Goal: Task Accomplishment & Management: Manage account settings

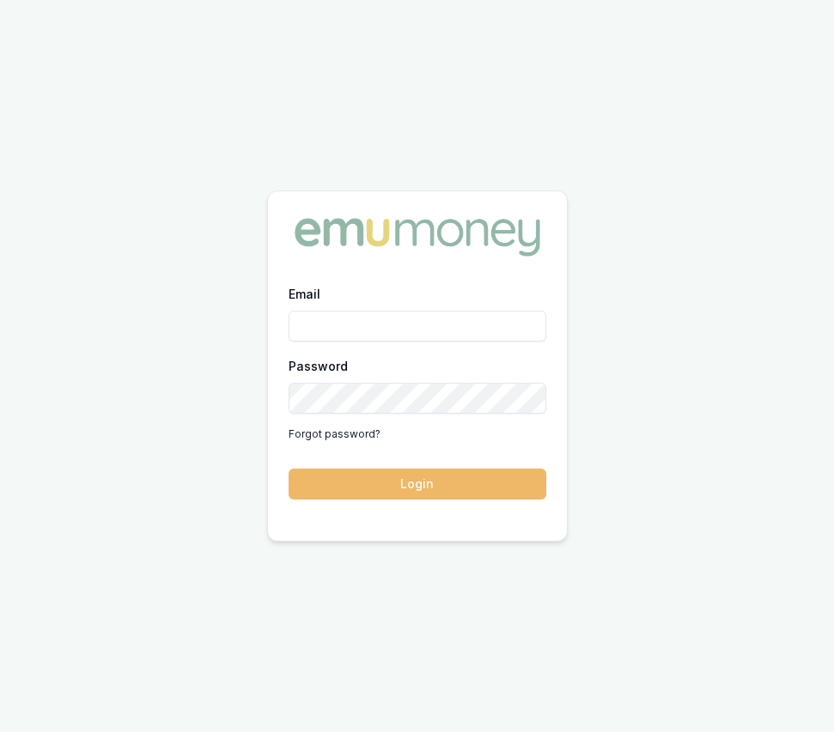
type input "eujin.ooi@emumoney.com.au"
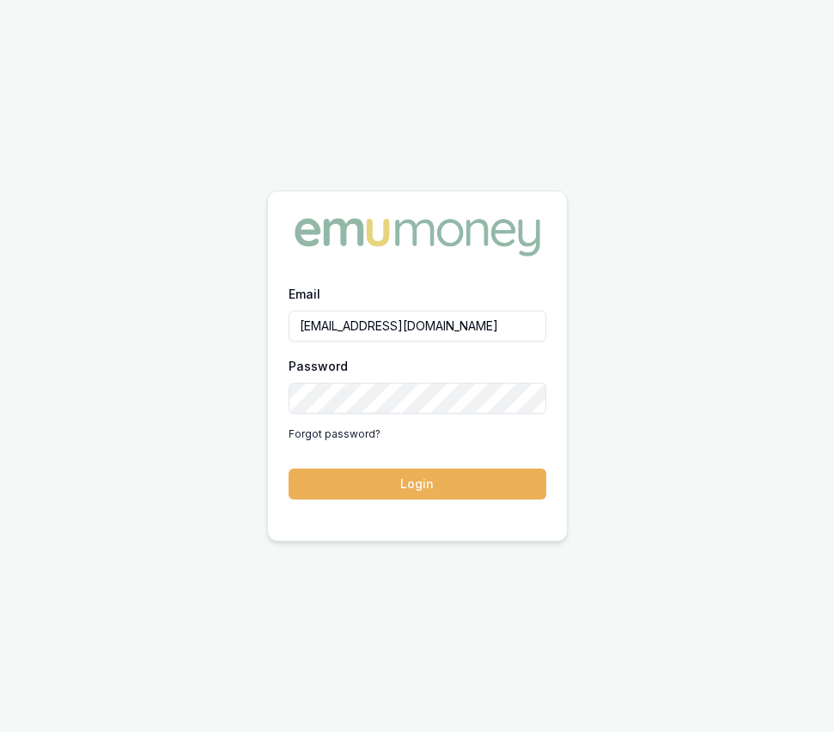
click at [416, 476] on button "Login" at bounding box center [417, 484] width 258 height 31
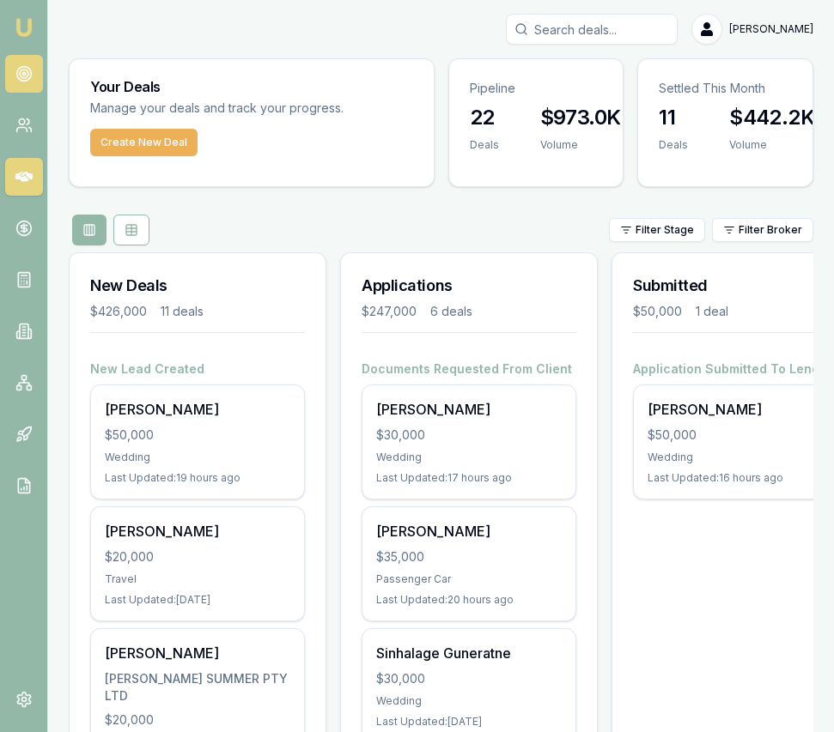
click at [13, 75] on link at bounding box center [24, 74] width 38 height 38
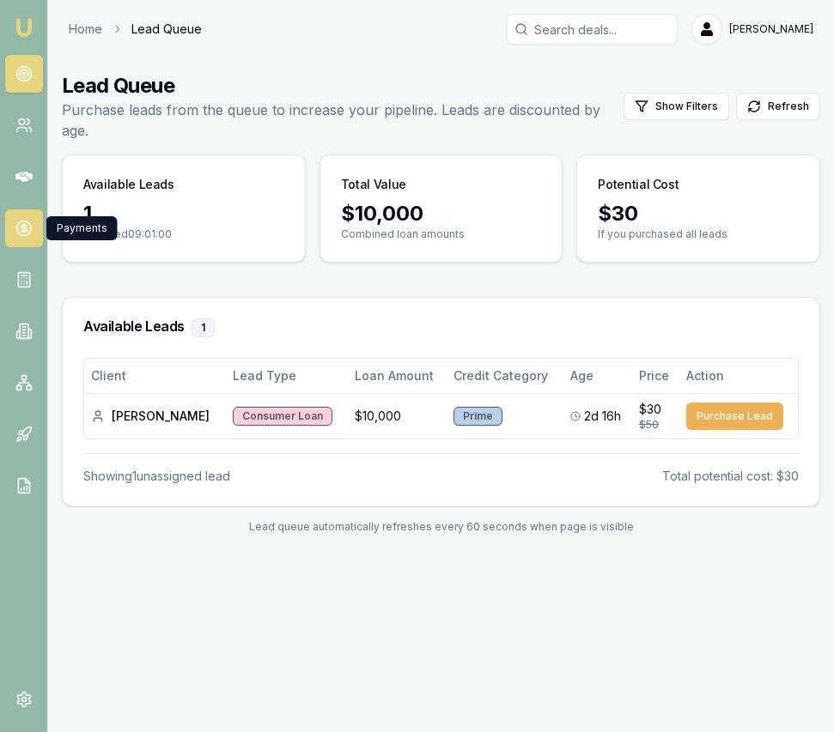
click at [15, 243] on link at bounding box center [24, 228] width 38 height 38
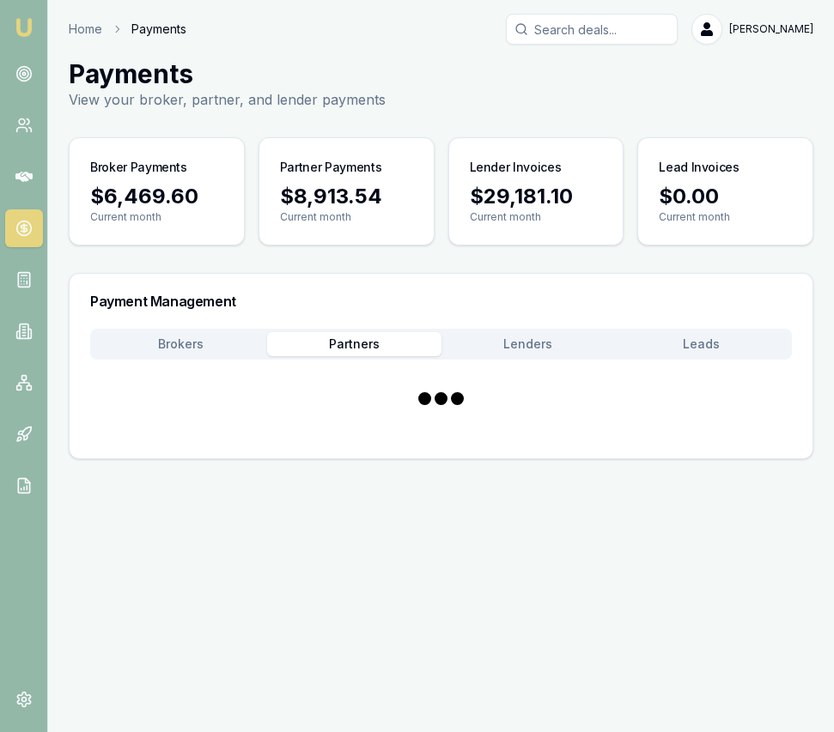
click at [394, 346] on button "Partners" at bounding box center [353, 344] width 173 height 24
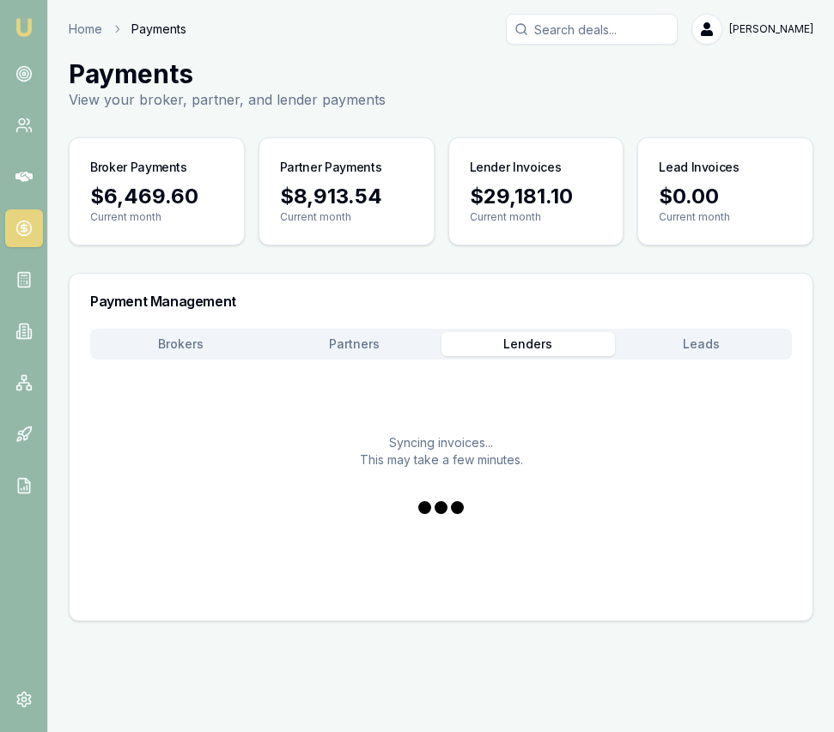
click at [529, 343] on button "Lenders" at bounding box center [527, 344] width 173 height 24
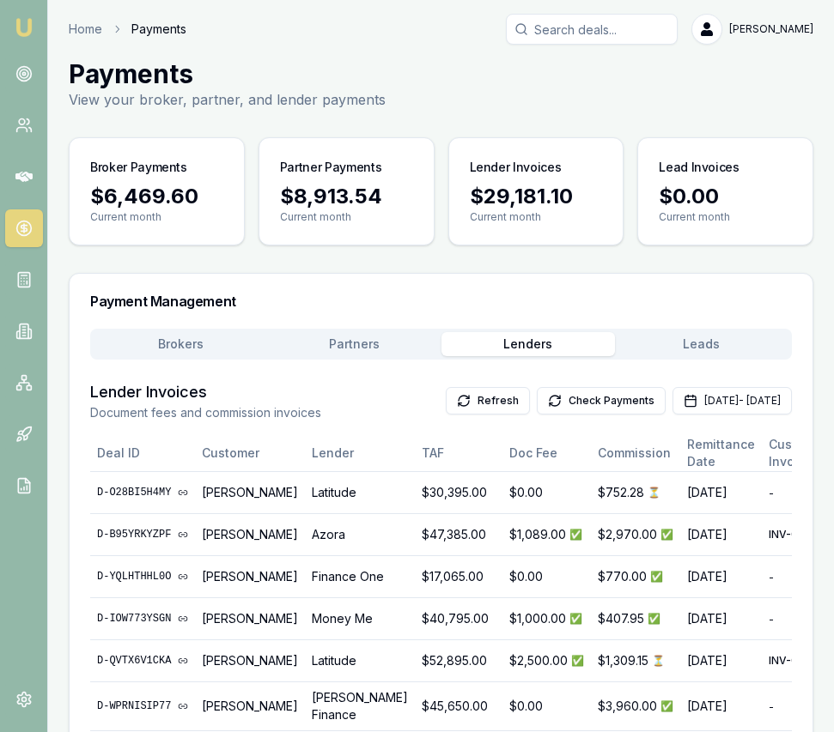
click at [374, 349] on button "Partners" at bounding box center [353, 344] width 173 height 24
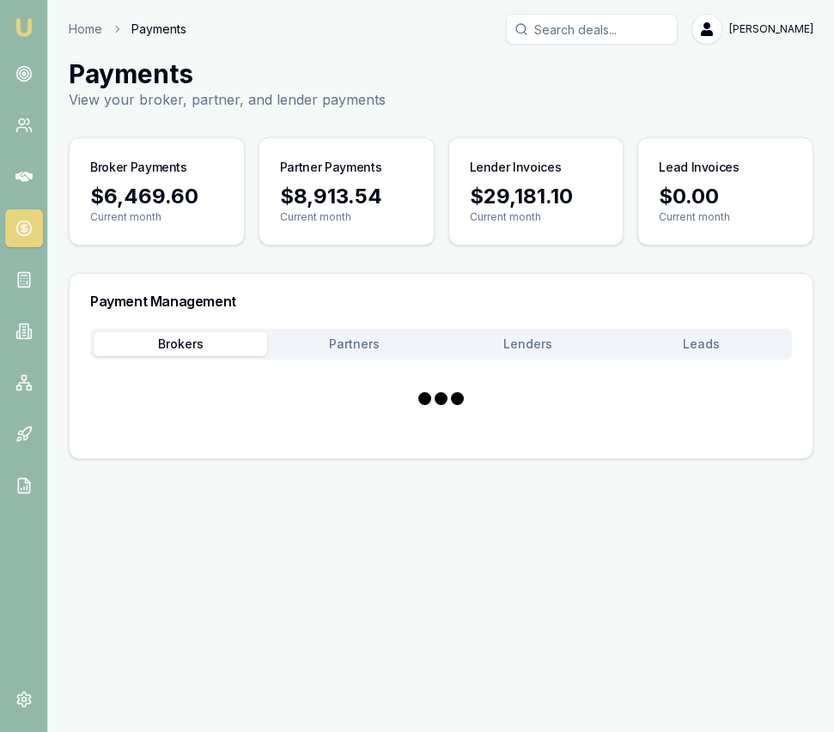
click at [150, 348] on button "Brokers" at bounding box center [180, 344] width 173 height 24
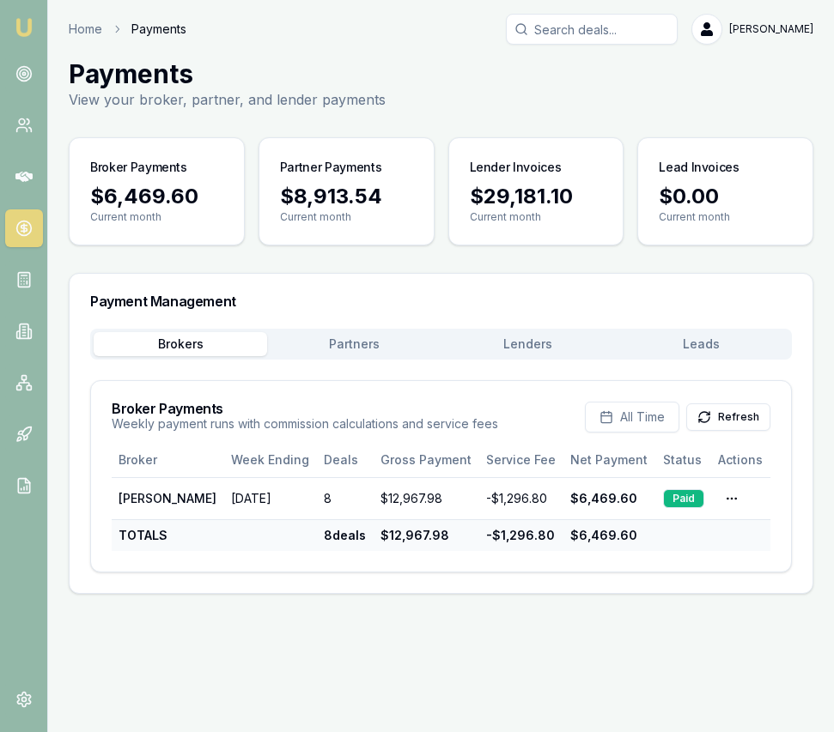
drag, startPoint x: 30, startPoint y: 27, endPoint x: 76, endPoint y: 9, distance: 48.6
click at [30, 27] on img at bounding box center [24, 27] width 21 height 21
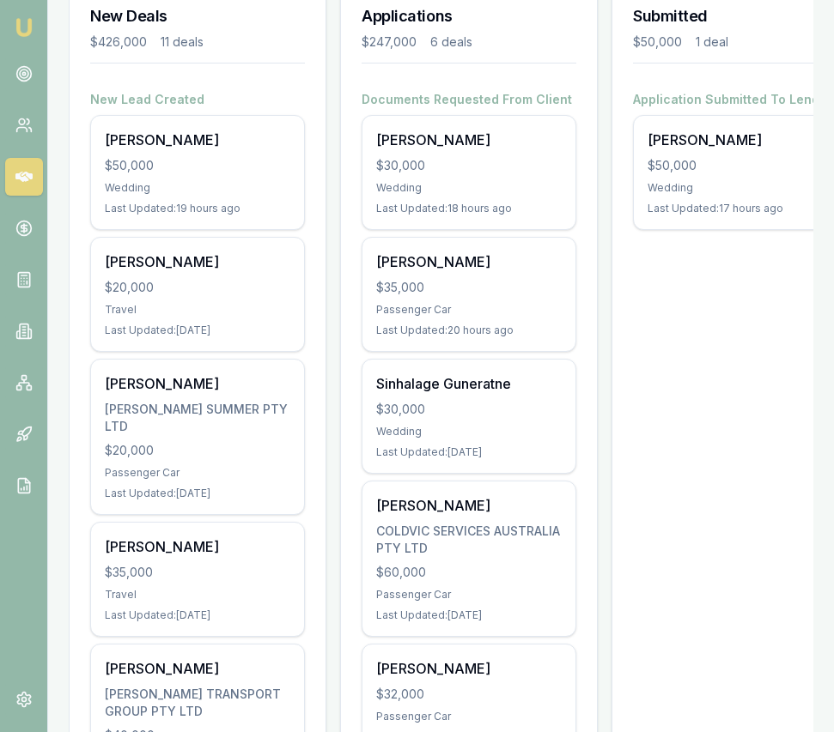
scroll to position [271, 0]
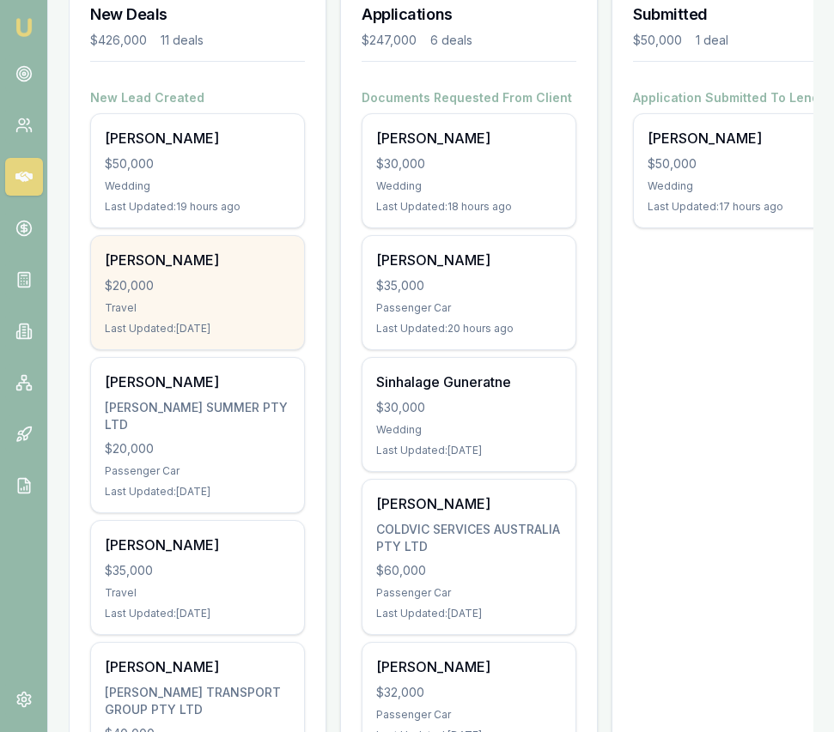
click at [291, 331] on div "Kajal saini $20,000 Travel Last Updated: 2 days ago" at bounding box center [197, 292] width 213 height 113
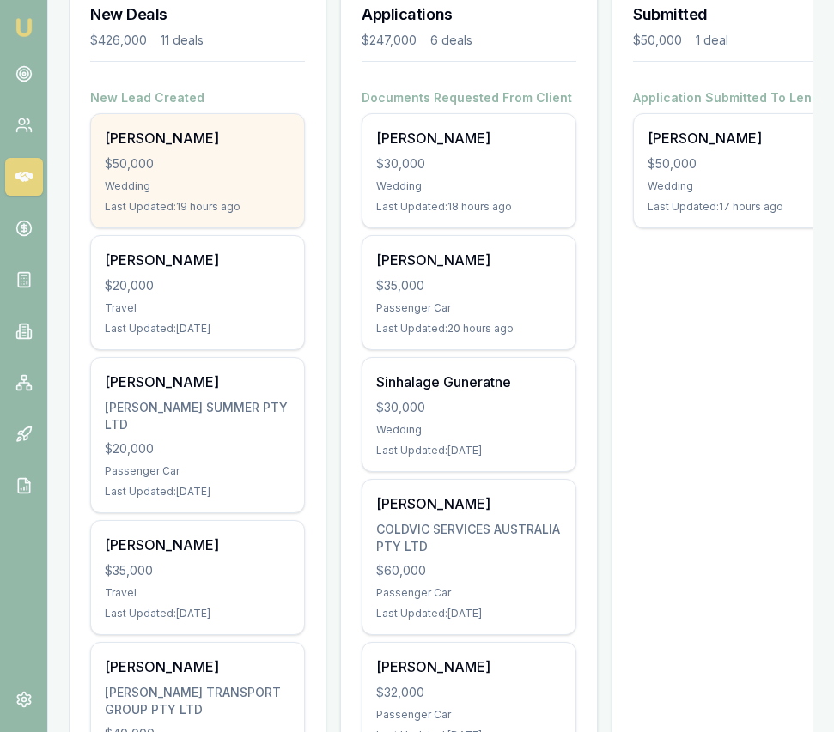
click at [239, 179] on div "Usman Siddiq $50,000 Wedding Last Updated: 19 hours ago" at bounding box center [197, 170] width 213 height 113
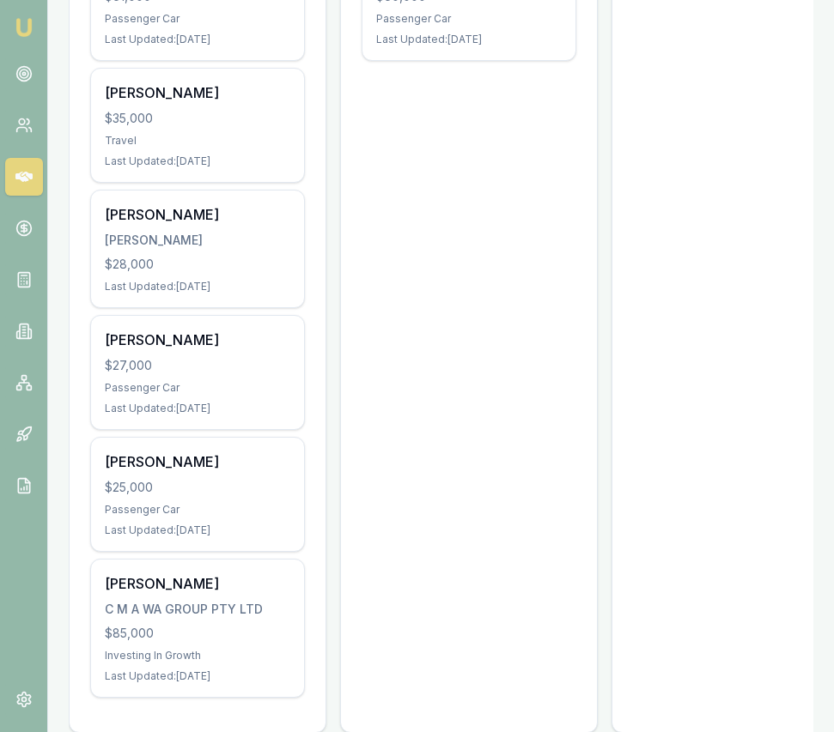
scroll to position [1159, 0]
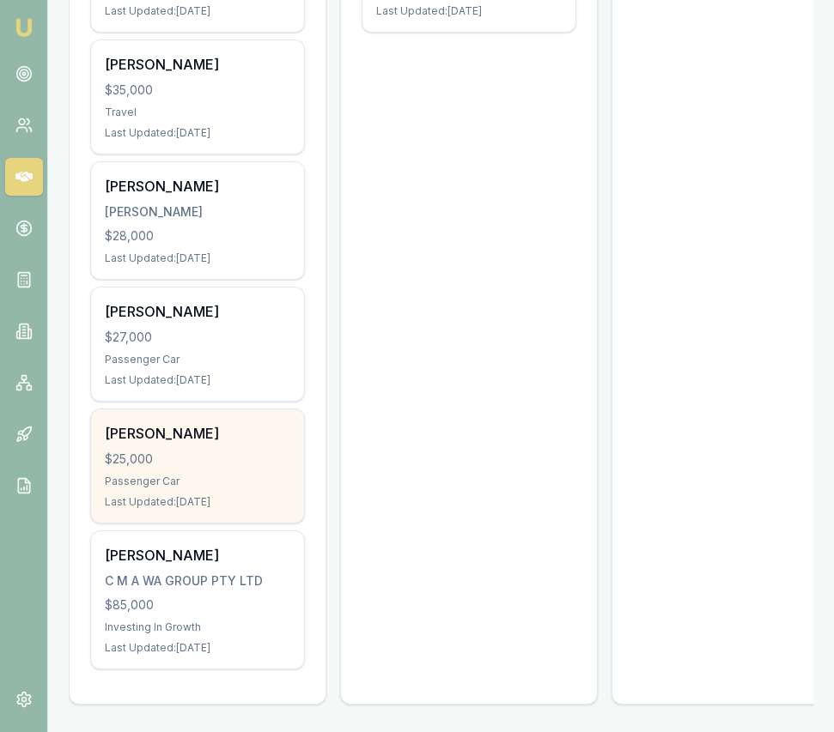
click at [240, 458] on div "$25,000" at bounding box center [197, 459] width 185 height 17
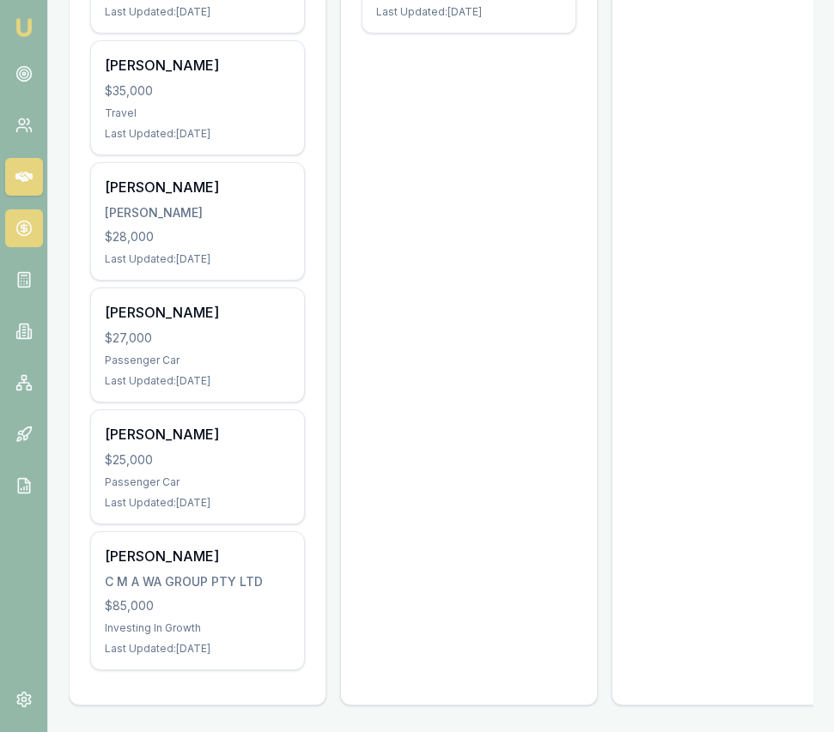
click at [18, 225] on icon at bounding box center [23, 228] width 17 height 17
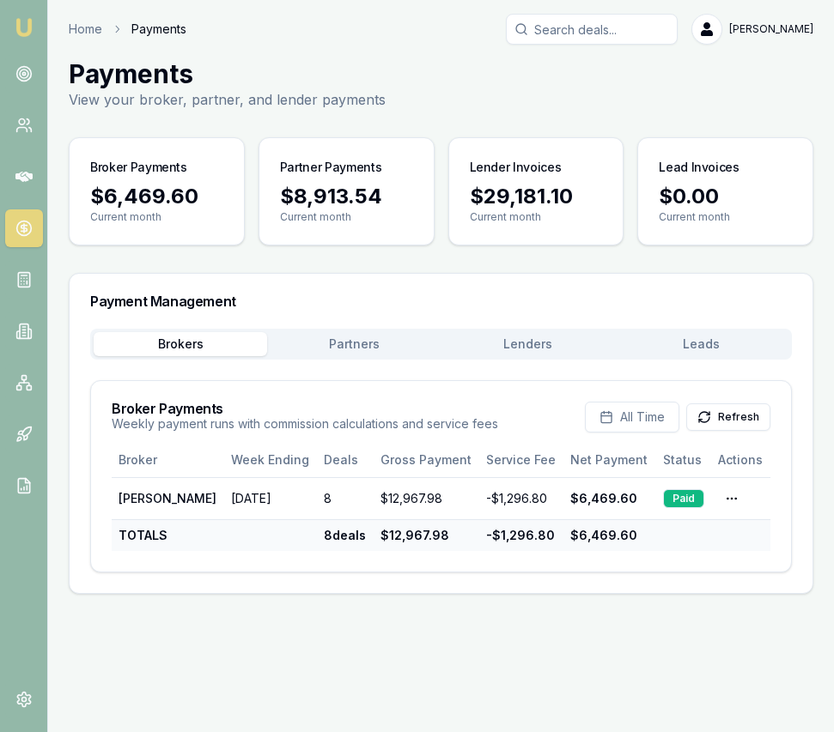
click at [518, 346] on button "Lenders" at bounding box center [527, 344] width 173 height 24
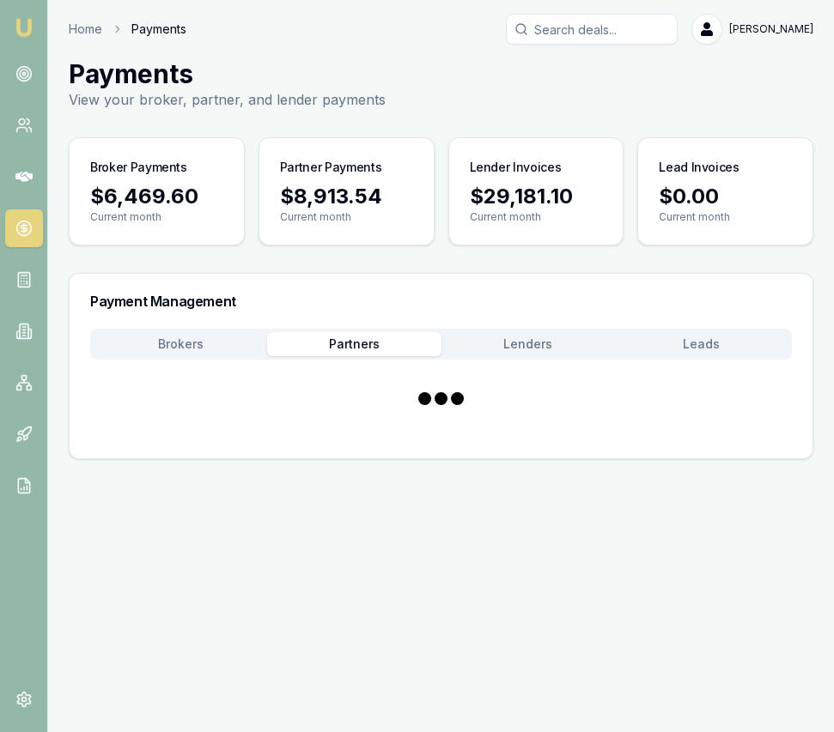
click at [390, 350] on button "Partners" at bounding box center [353, 344] width 173 height 24
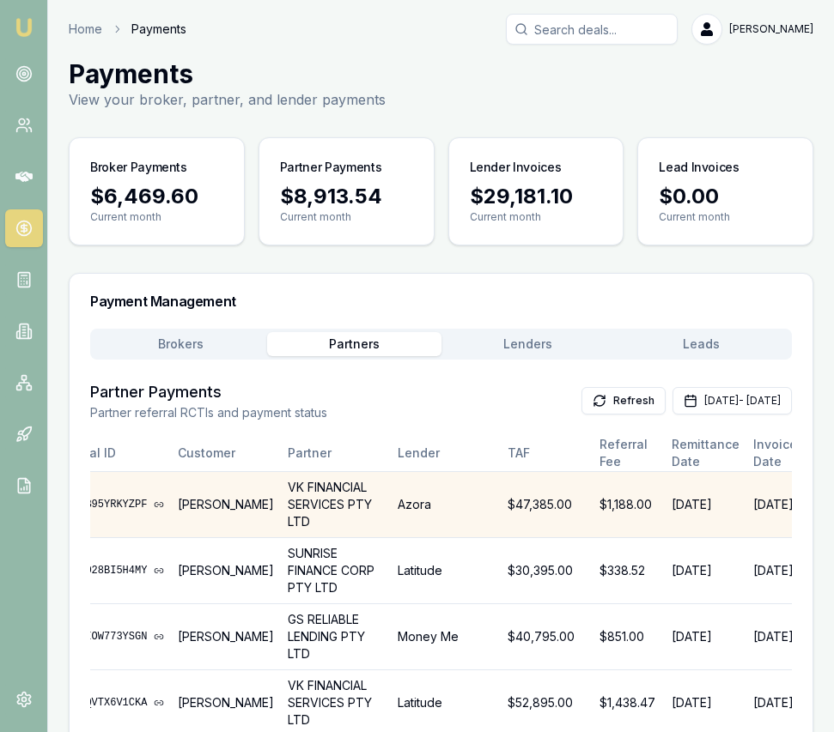
scroll to position [0, 119]
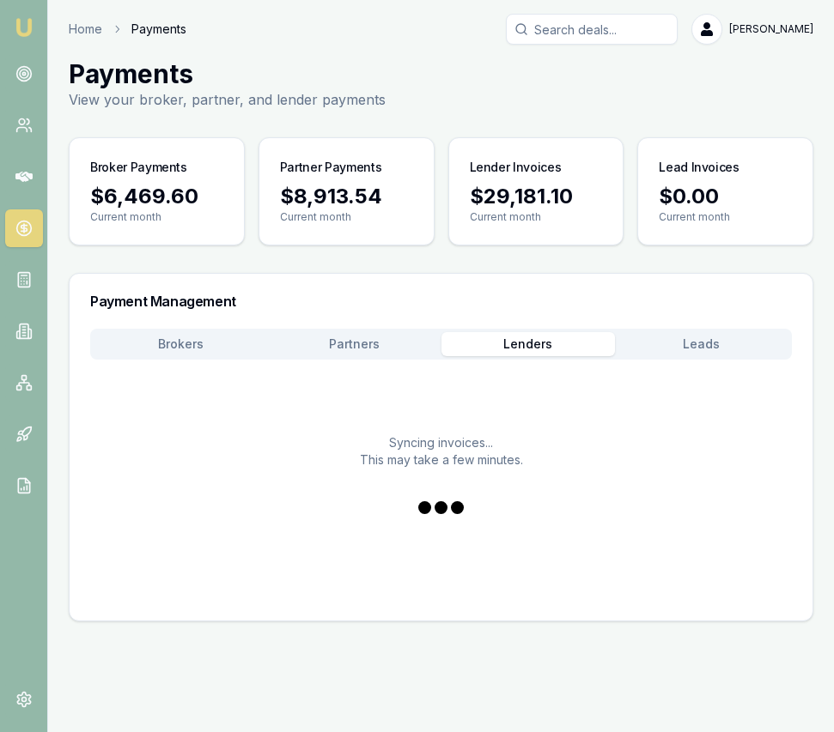
click at [551, 336] on button "Lenders" at bounding box center [527, 344] width 173 height 24
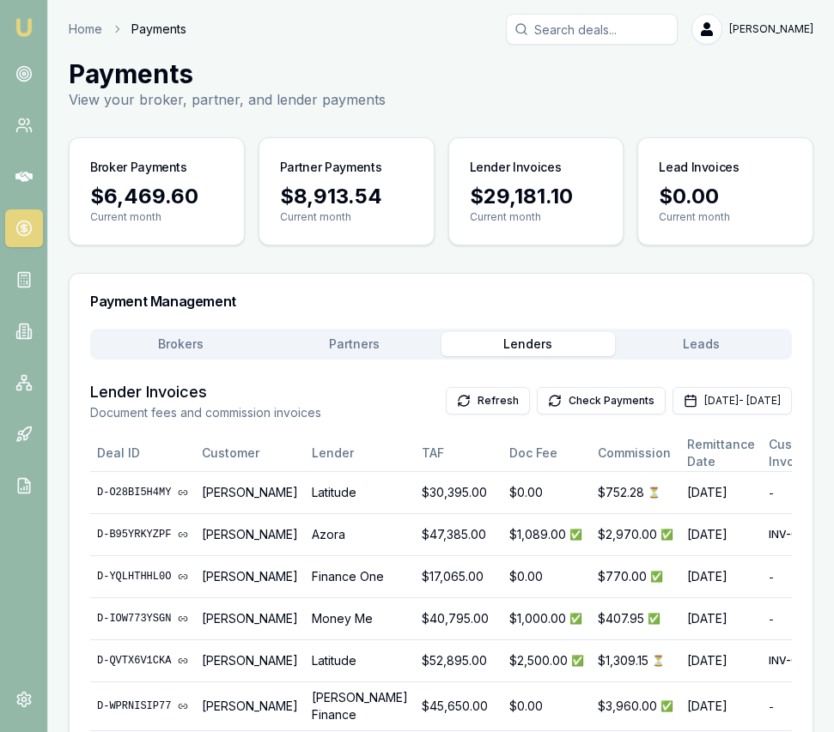
click at [198, 341] on button "Brokers" at bounding box center [180, 344] width 173 height 24
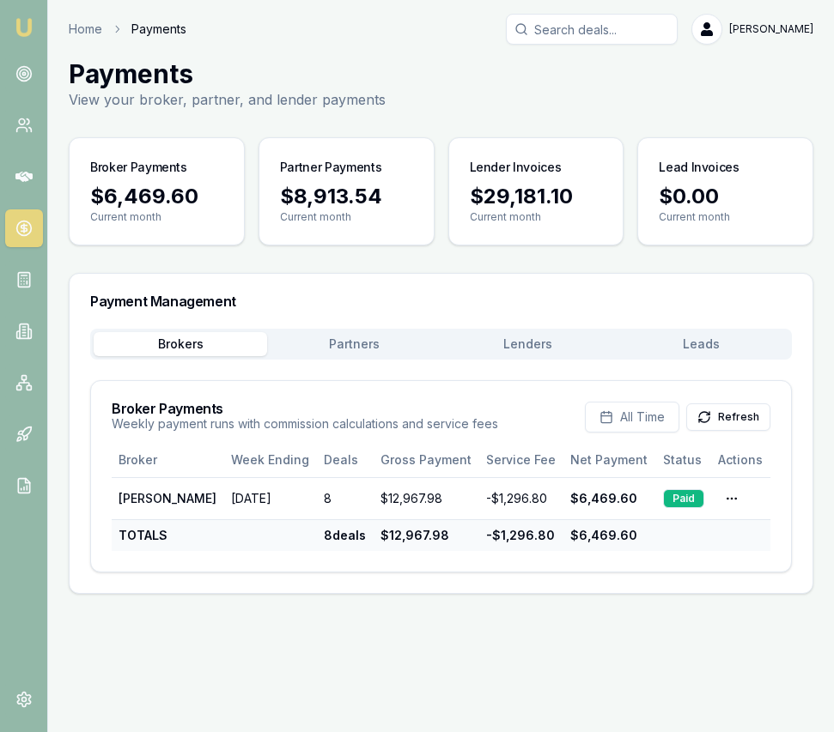
click at [26, 36] on img at bounding box center [24, 27] width 21 height 21
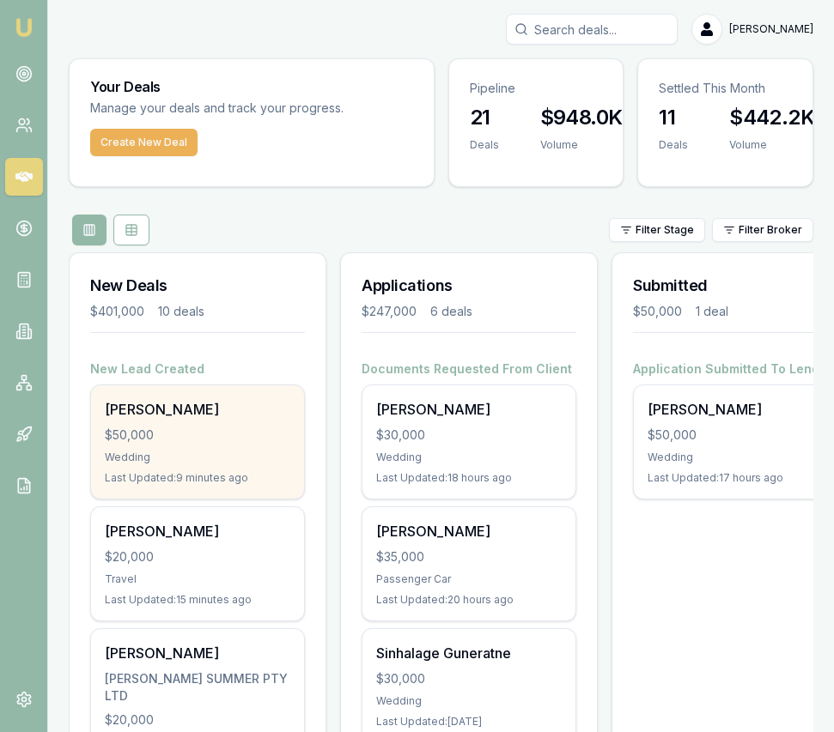
click at [220, 456] on div "Wedding" at bounding box center [197, 458] width 185 height 14
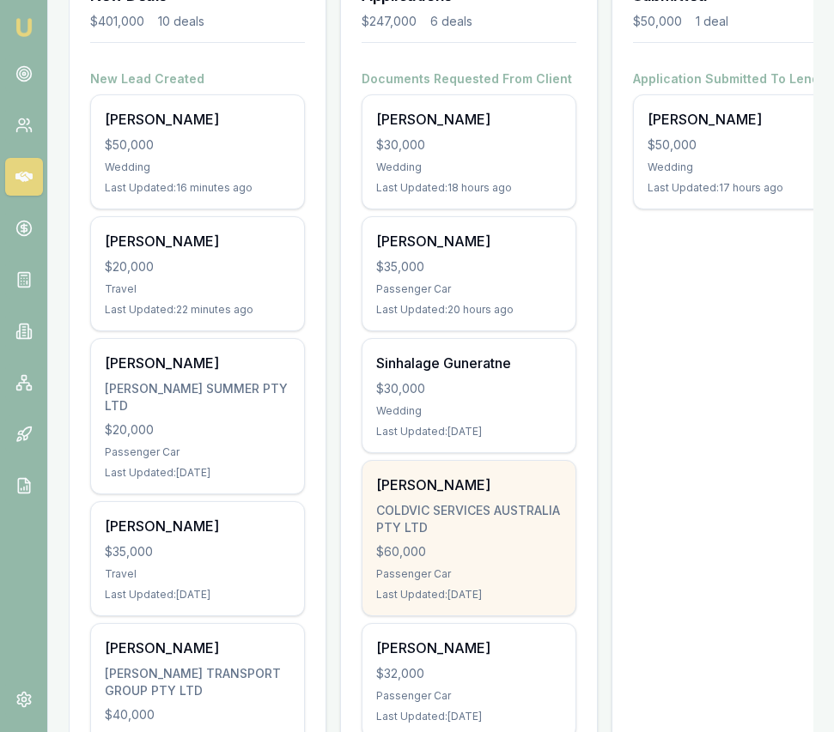
scroll to position [294, 0]
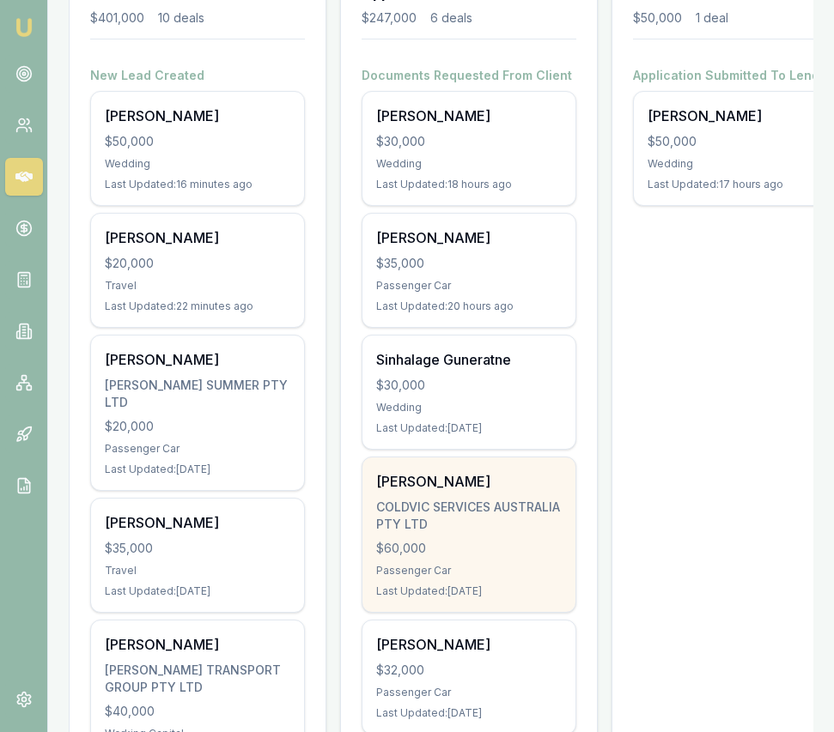
click at [455, 568] on div "Passenger Car" at bounding box center [468, 571] width 185 height 14
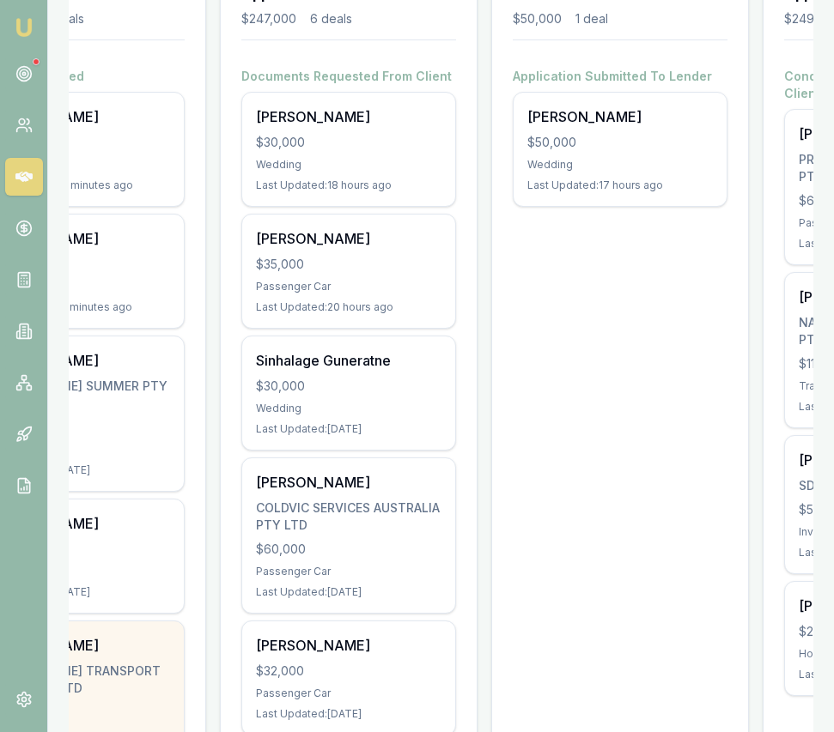
scroll to position [0, 0]
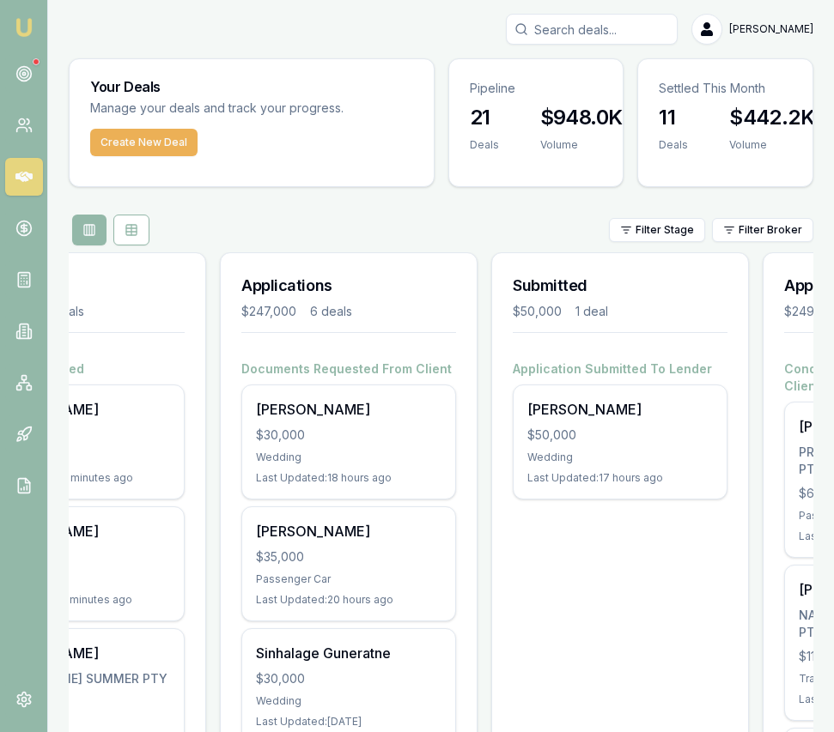
click at [614, 39] on input "Search deals" at bounding box center [592, 29] width 172 height 31
type input "j"
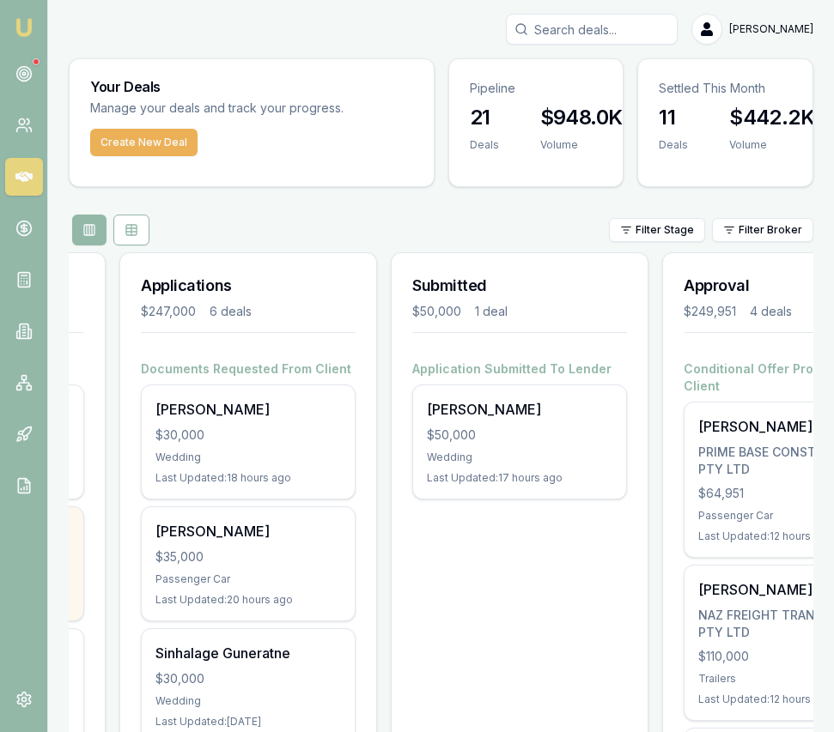
scroll to position [0, 225]
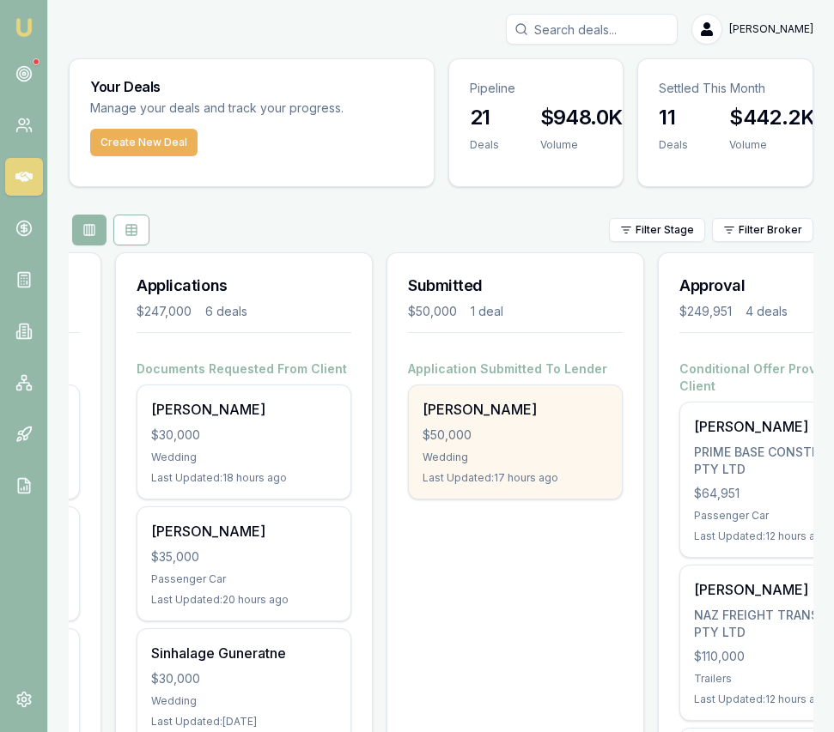
click at [497, 413] on div "Aisha Jee" at bounding box center [514, 409] width 185 height 21
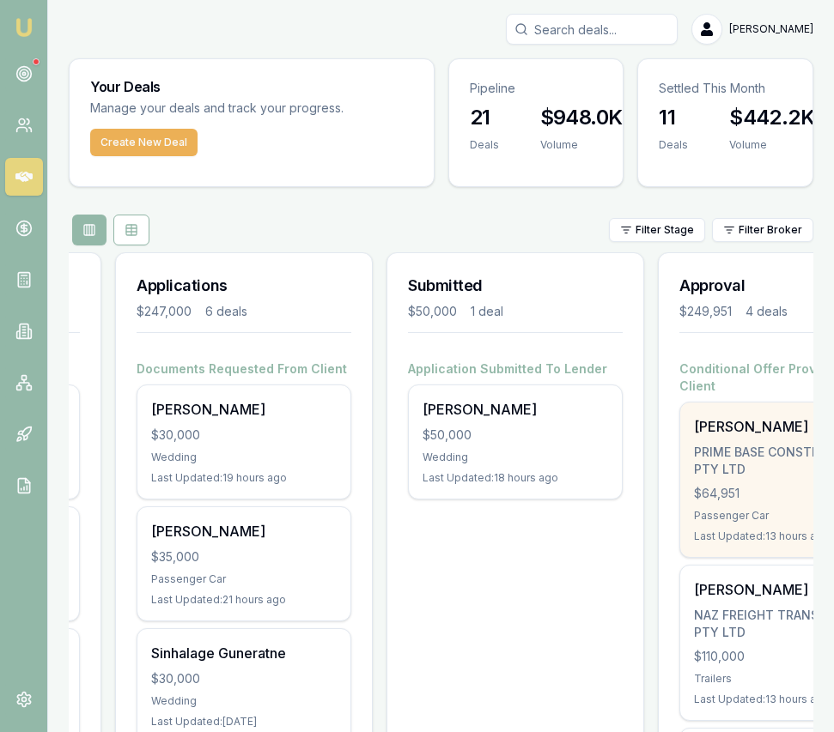
scroll to position [0, 598]
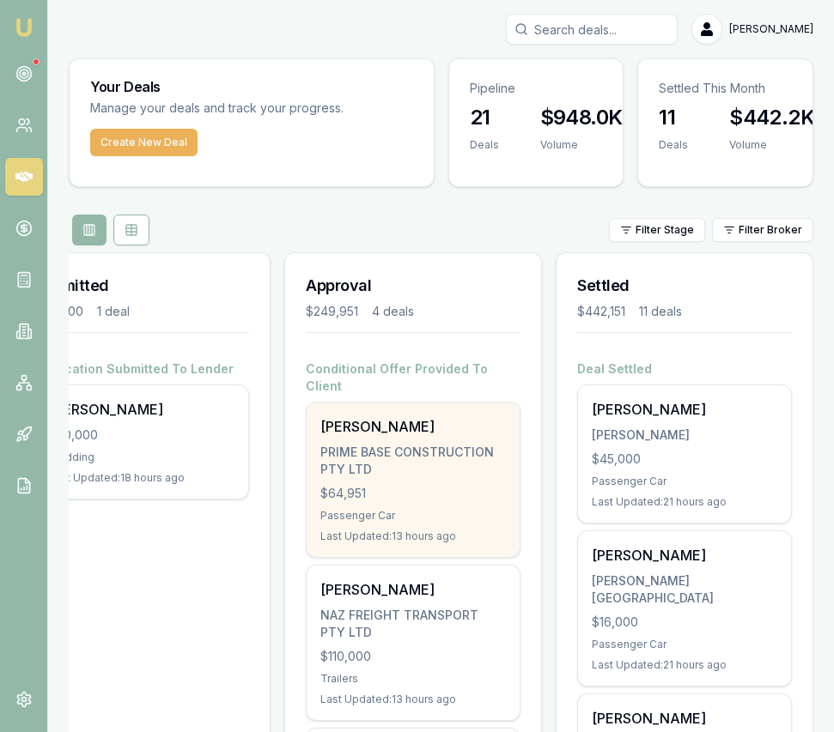
click at [434, 444] on div "PRIME BASE CONSTRUCTION PTY LTD" at bounding box center [412, 461] width 185 height 34
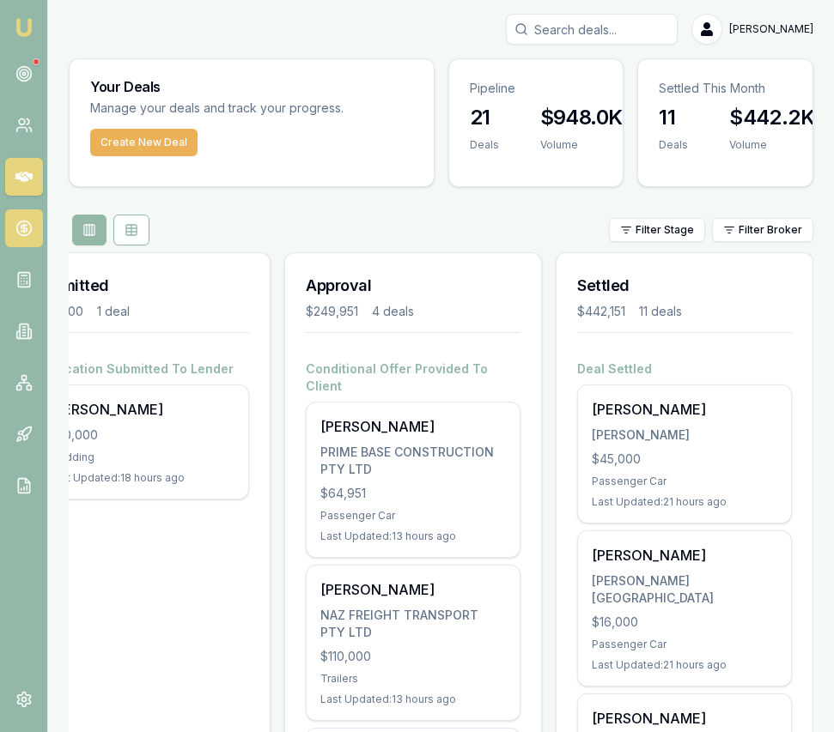
click at [35, 228] on link at bounding box center [24, 228] width 38 height 38
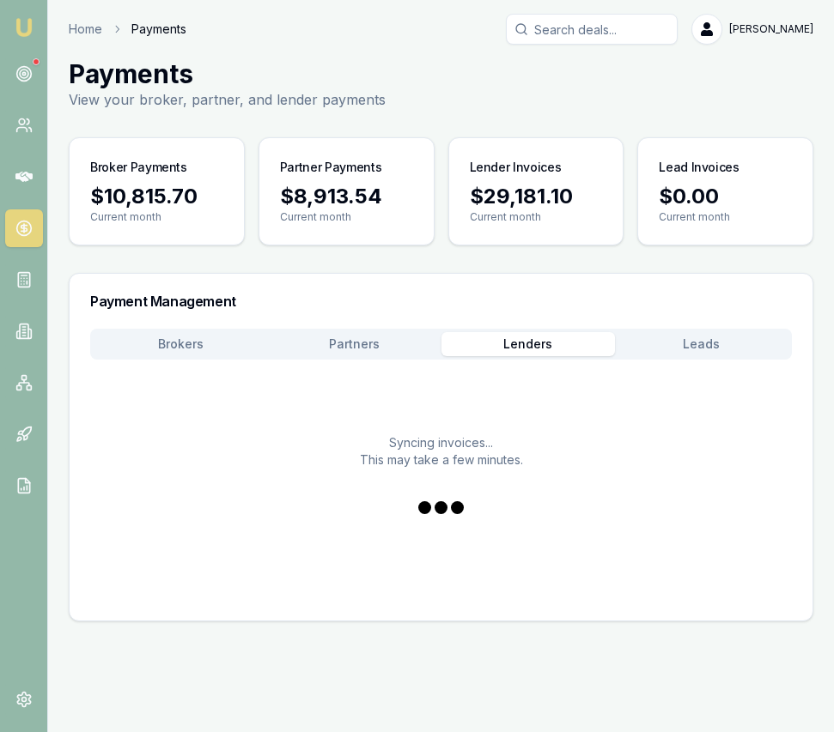
click at [550, 335] on button "Lenders" at bounding box center [527, 344] width 173 height 24
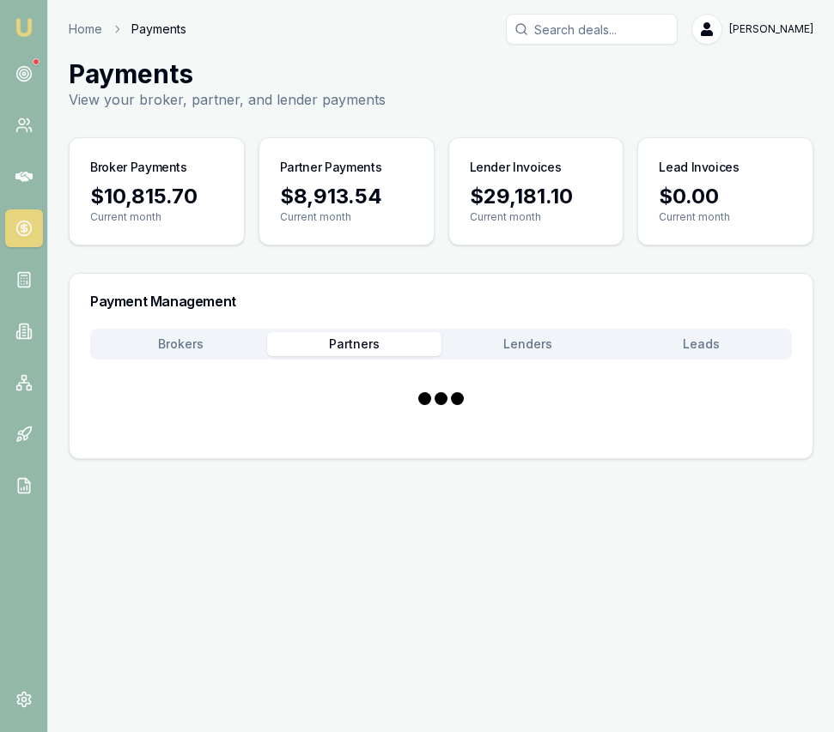
click at [384, 341] on button "Partners" at bounding box center [353, 344] width 173 height 24
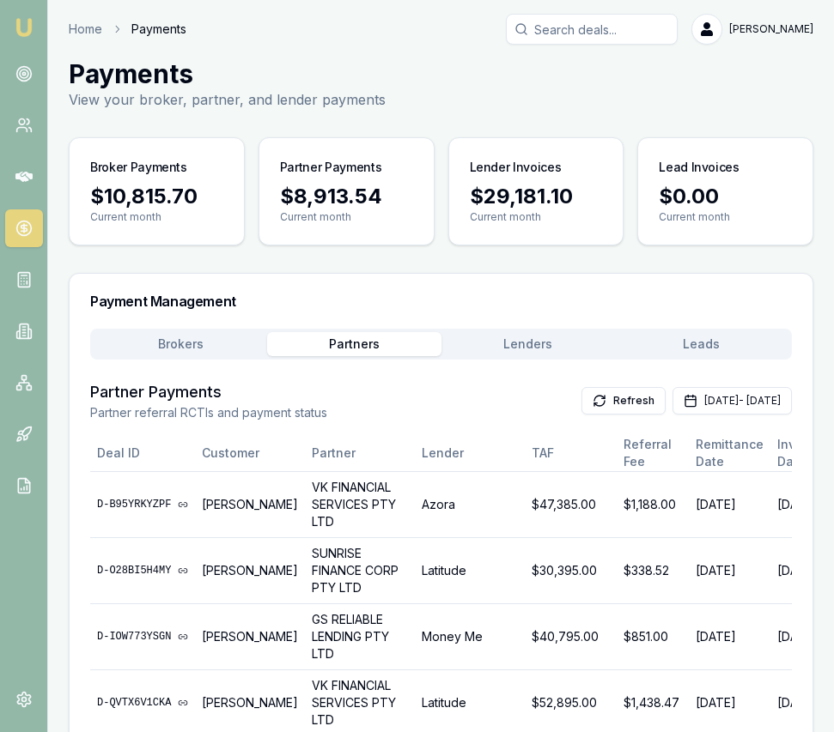
click at [27, 31] on img at bounding box center [24, 27] width 21 height 21
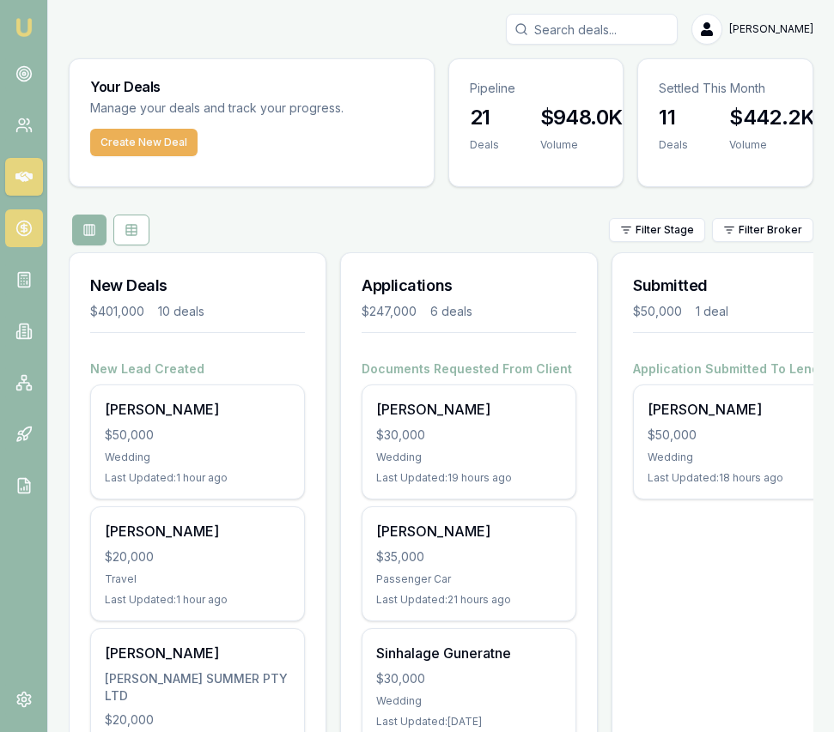
click at [27, 218] on link at bounding box center [24, 228] width 38 height 38
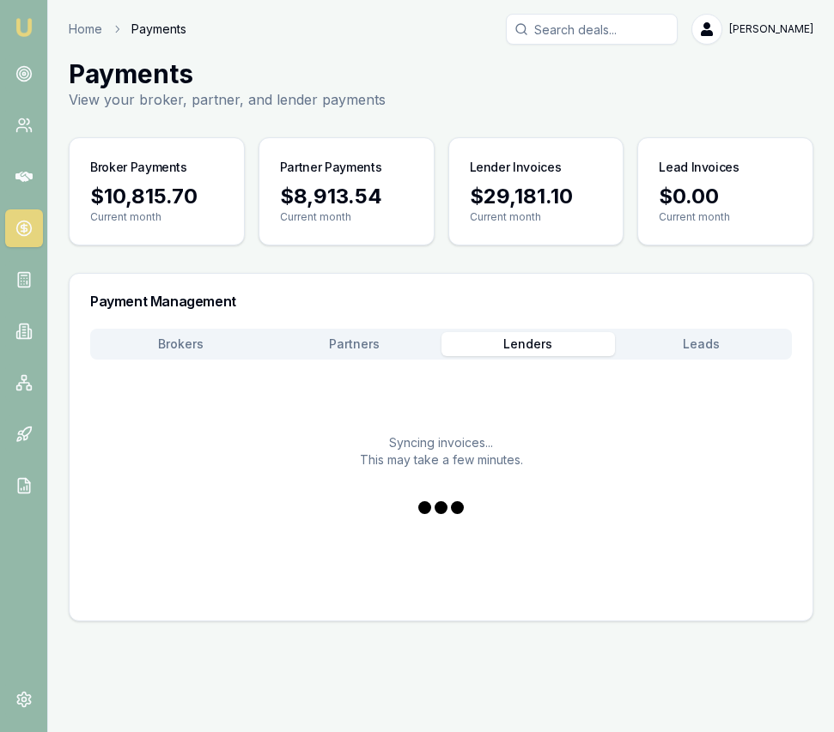
click at [525, 352] on button "Lenders" at bounding box center [527, 344] width 173 height 24
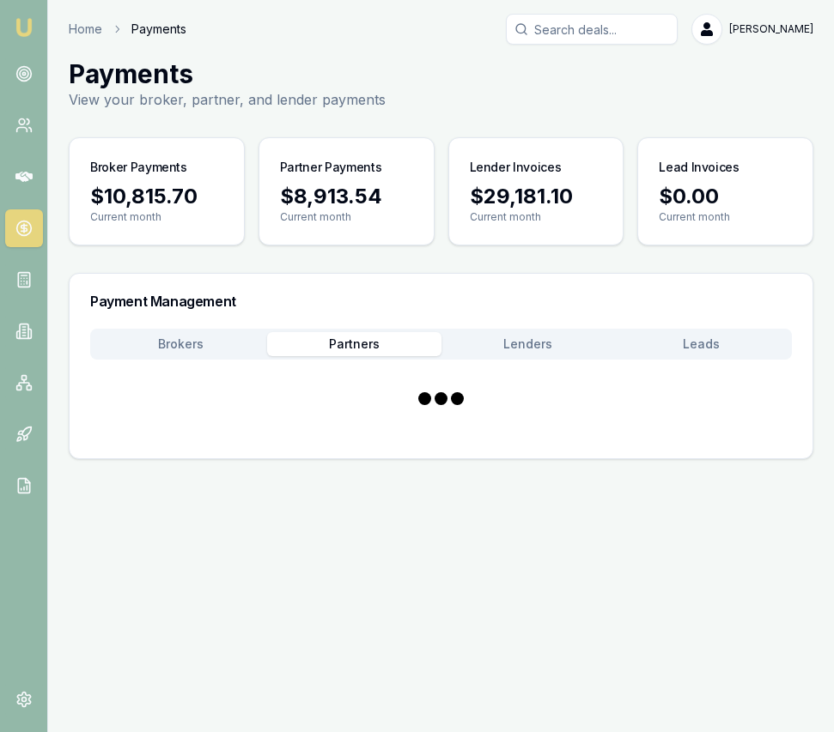
click at [377, 343] on button "Partners" at bounding box center [353, 344] width 173 height 24
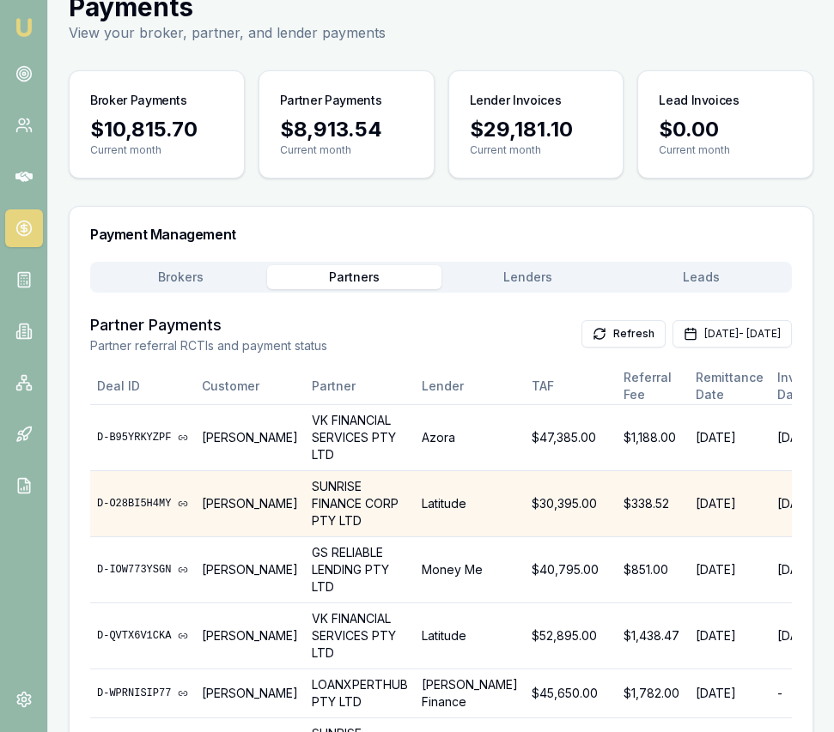
scroll to position [0, 119]
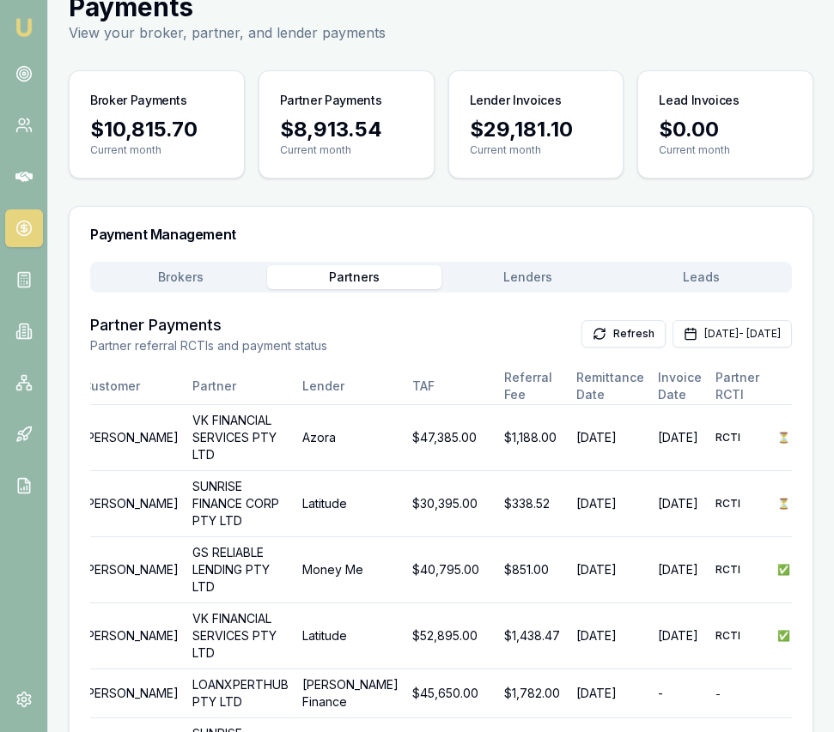
click at [23, 27] on img at bounding box center [24, 27] width 21 height 21
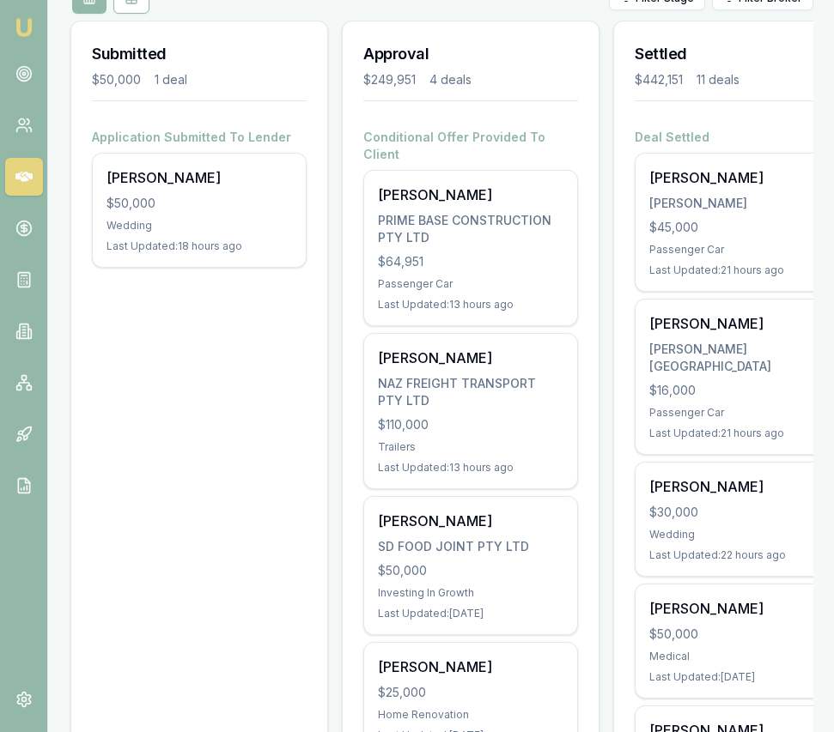
scroll to position [265, 0]
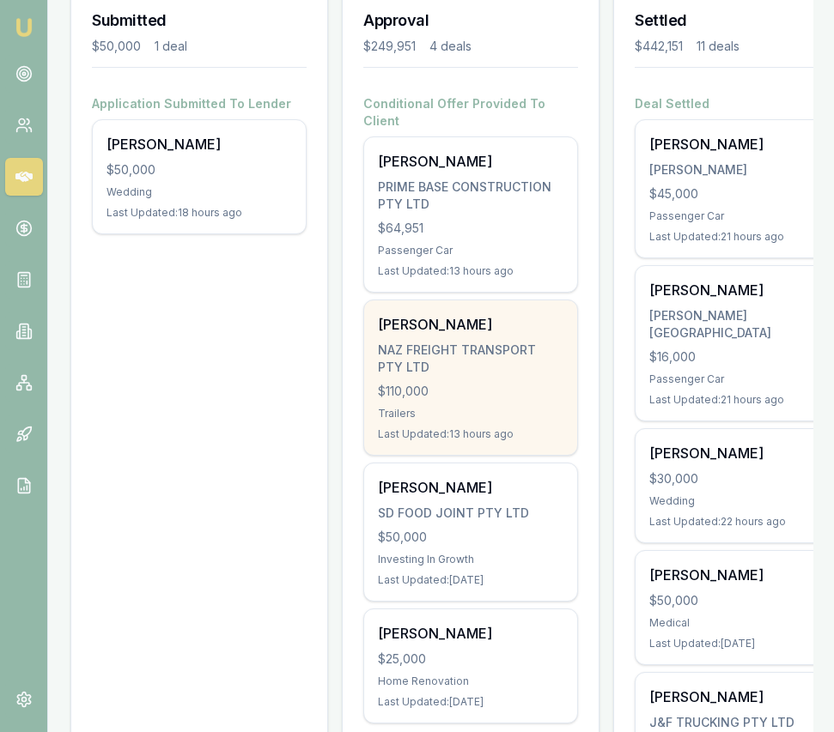
click at [519, 342] on div "NAZ FREIGHT TRANSPORT PTY LTD" at bounding box center [470, 359] width 185 height 34
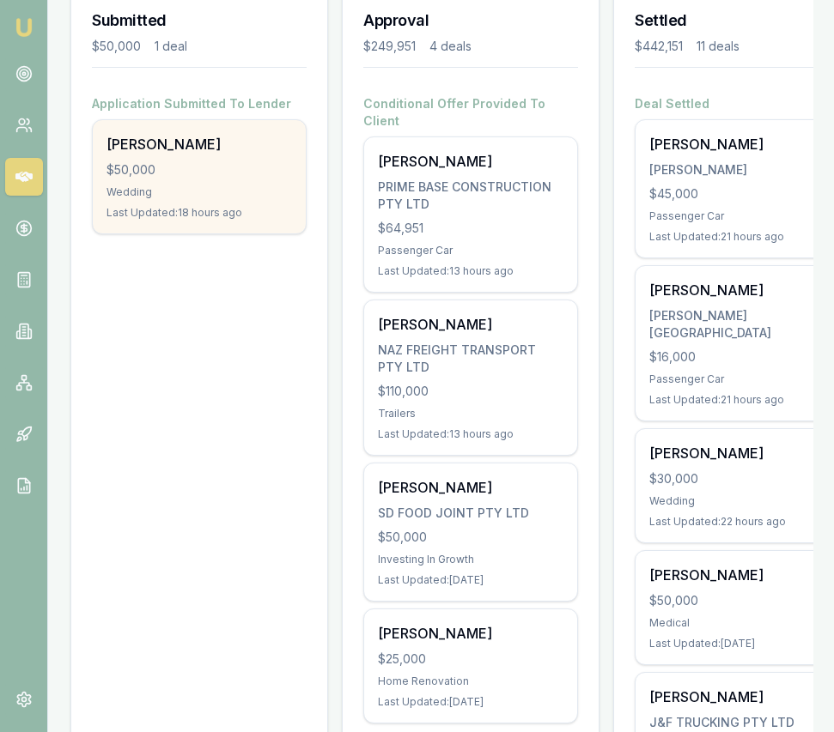
scroll to position [301, 0]
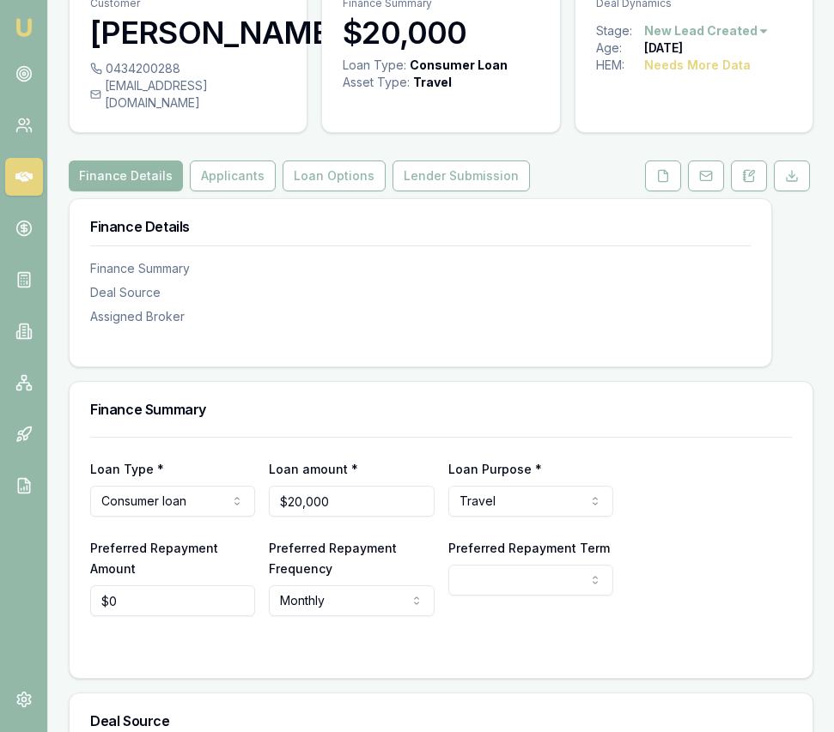
scroll to position [84, 0]
click at [449, 160] on button "Lender Submission" at bounding box center [460, 175] width 137 height 31
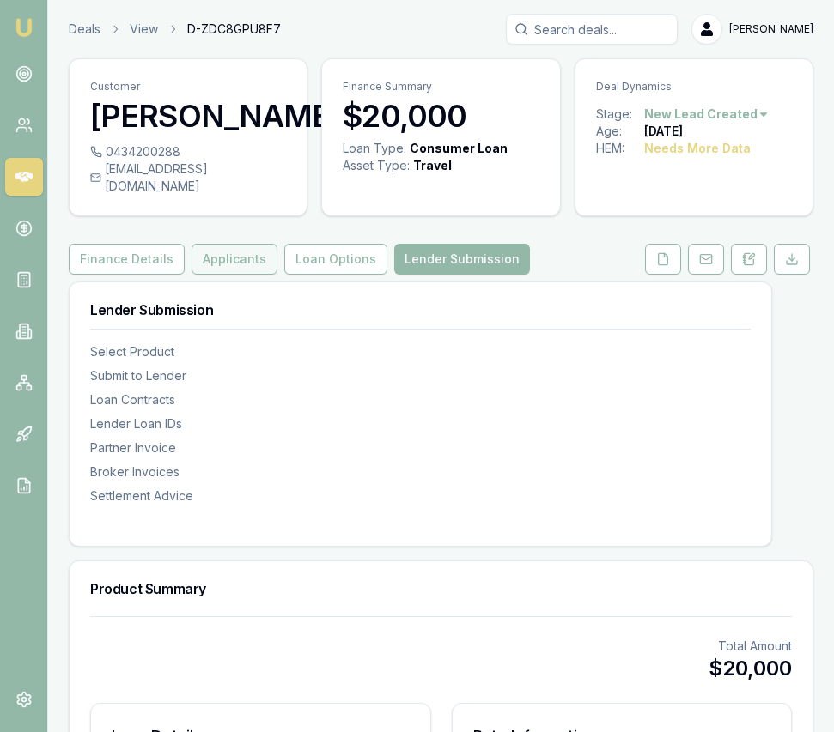
click at [191, 254] on button "Applicants" at bounding box center [234, 259] width 86 height 31
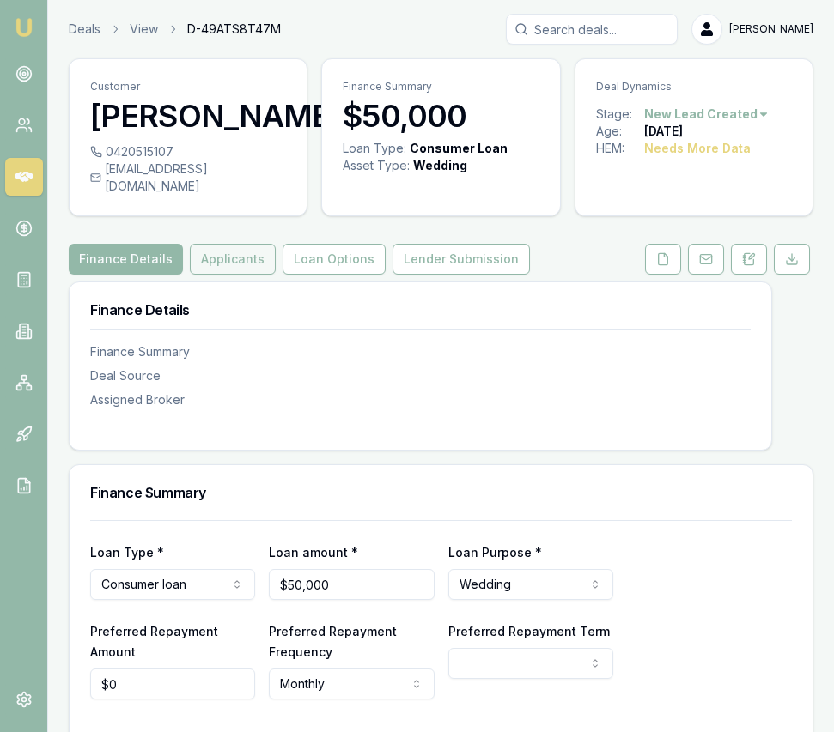
click at [262, 275] on button "Applicants" at bounding box center [233, 259] width 86 height 31
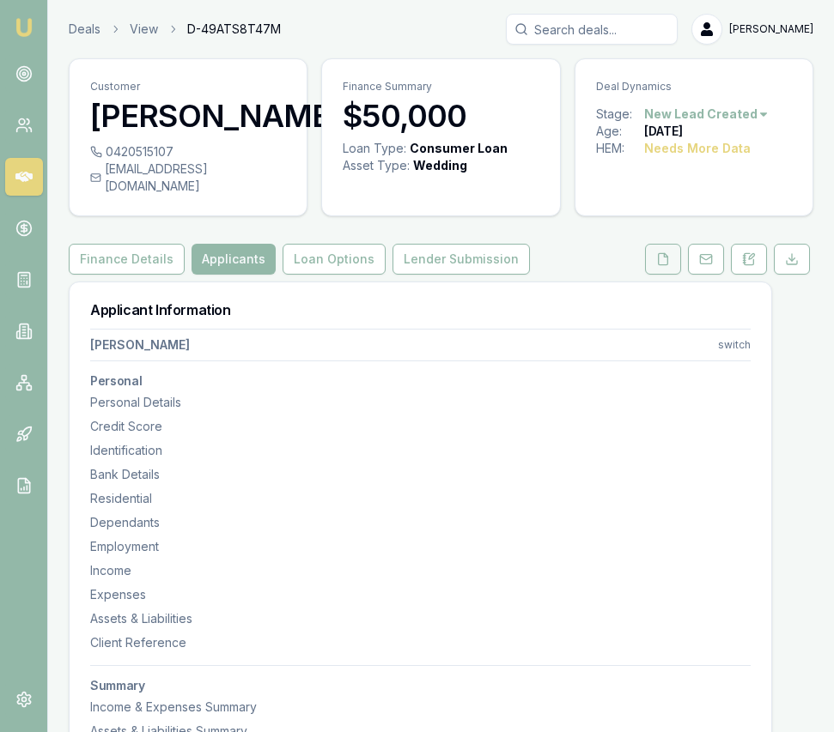
click at [662, 266] on icon at bounding box center [663, 259] width 14 height 14
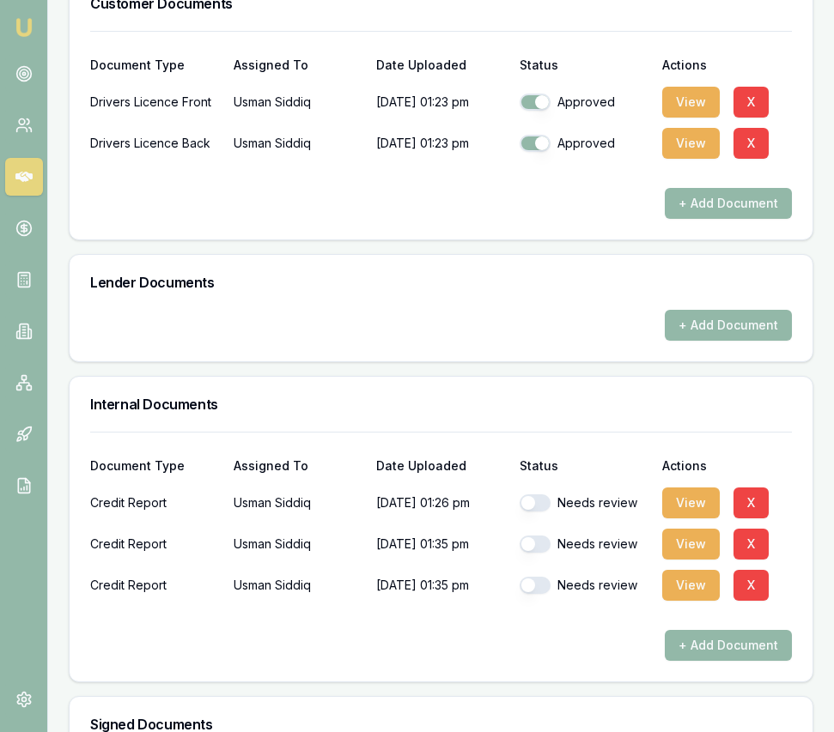
scroll to position [711, 0]
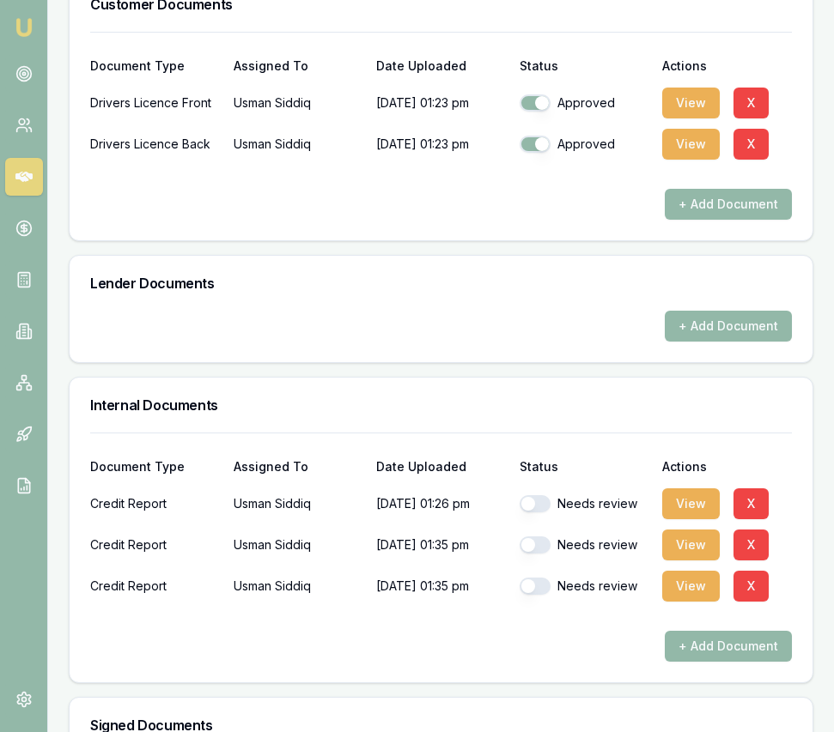
drag, startPoint x: 541, startPoint y: 524, endPoint x: 537, endPoint y: 537, distance: 13.6
click at [541, 513] on button "button" at bounding box center [534, 503] width 31 height 17
checkbox input "true"
drag, startPoint x: 534, startPoint y: 560, endPoint x: 532, endPoint y: 602, distance: 42.1
click at [534, 554] on button "button" at bounding box center [534, 545] width 31 height 17
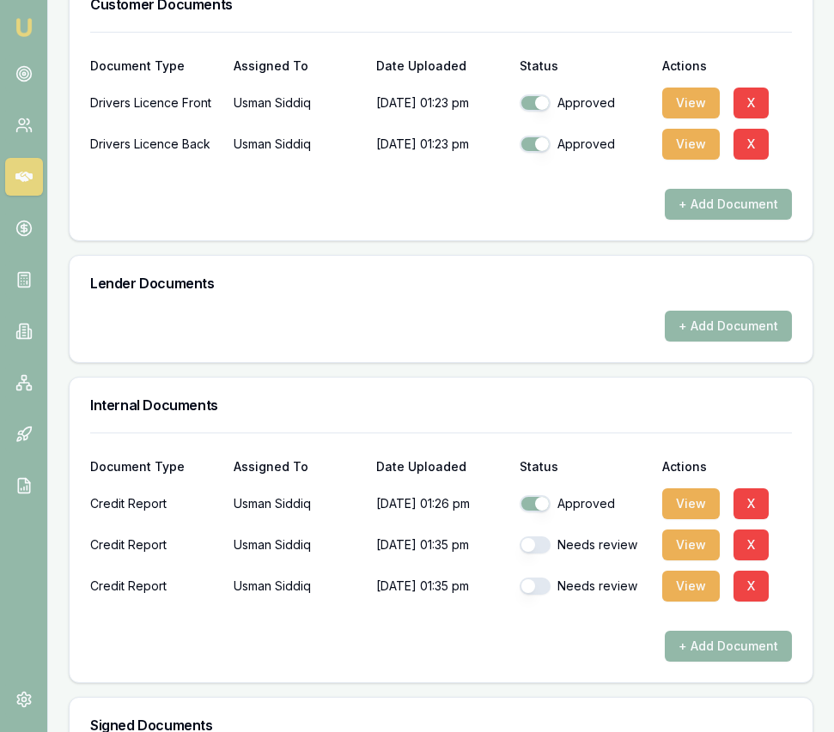
checkbox input "true"
drag, startPoint x: 531, startPoint y: 621, endPoint x: 537, endPoint y: 613, distance: 9.3
click at [531, 620] on div "Document Type Assigned To Date Uploaded Status Actions Credit Report Usman Sidd…" at bounding box center [440, 547] width 701 height 229
drag, startPoint x: 540, startPoint y: 608, endPoint x: 549, endPoint y: 594, distance: 16.2
click at [540, 595] on button "button" at bounding box center [534, 586] width 31 height 17
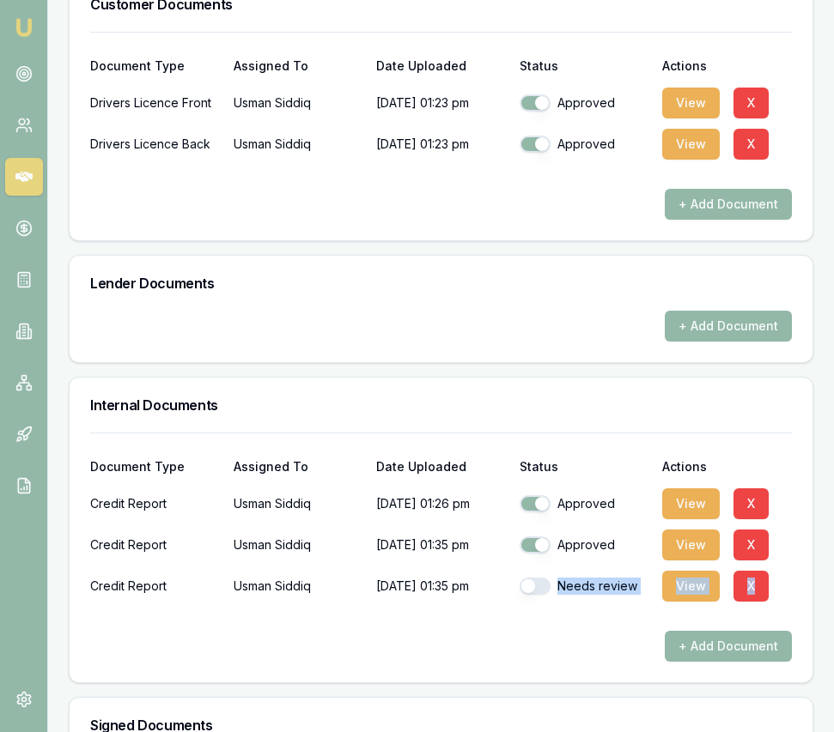
checkbox input "true"
click at [678, 519] on button "View" at bounding box center [691, 504] width 58 height 31
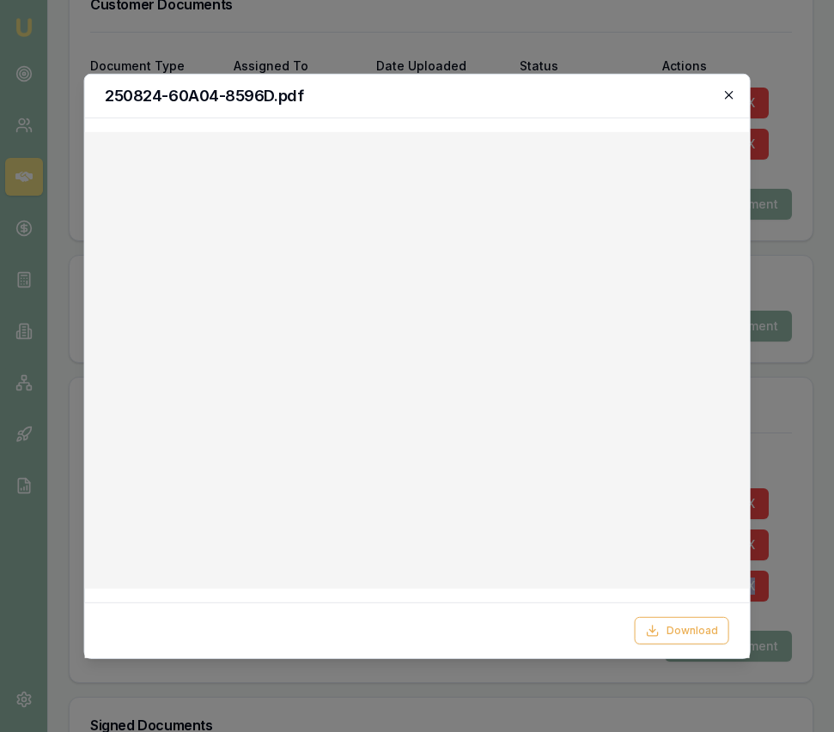
click at [726, 98] on icon "button" at bounding box center [729, 95] width 14 height 14
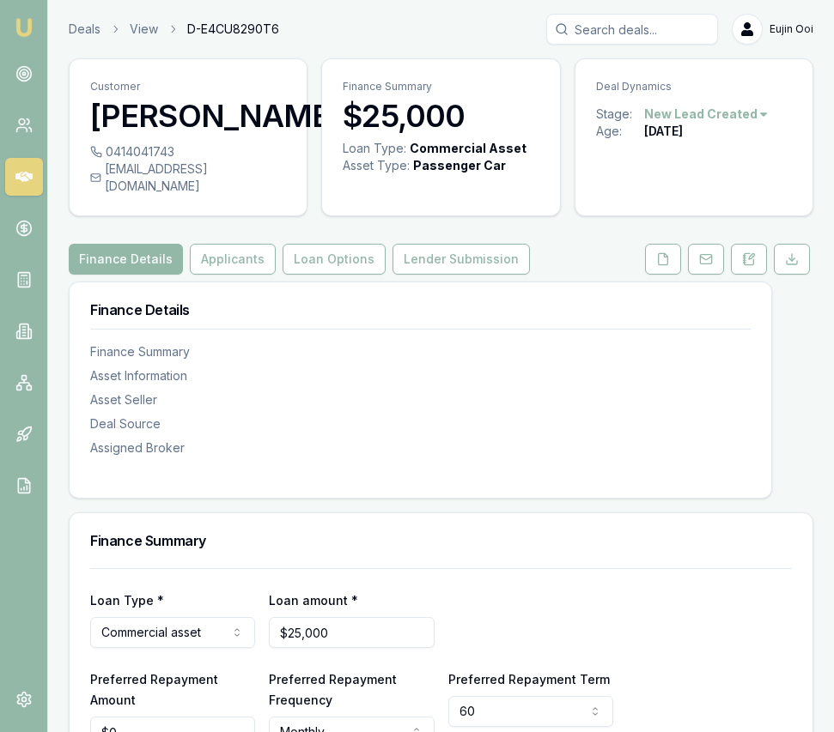
click at [726, 119] on html "Emu Broker Deals View D-E4CU8290T6 [PERSON_NAME] Toggle Menu Customer [PERSON_N…" at bounding box center [417, 366] width 834 height 732
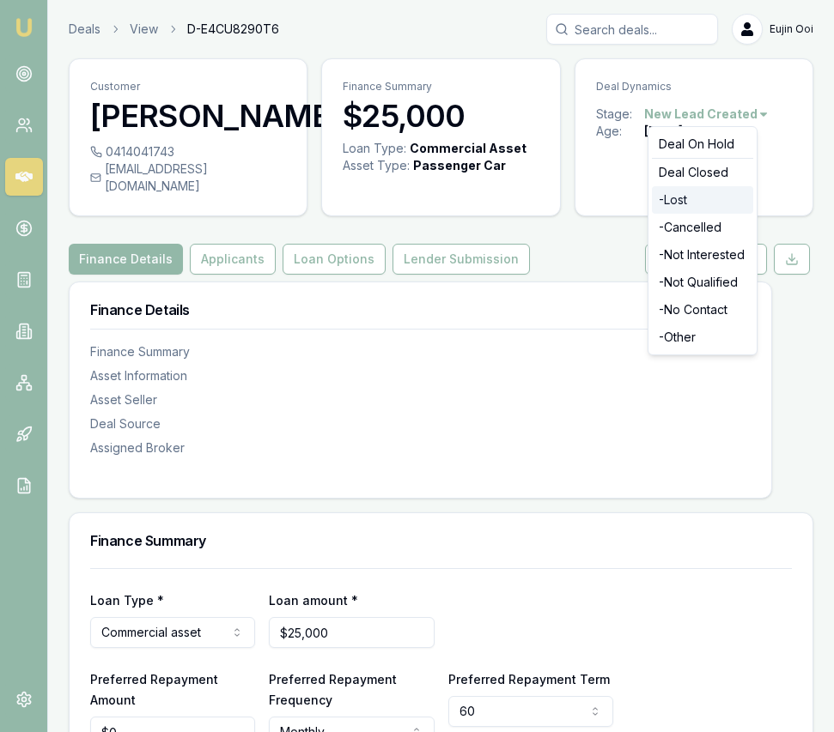
click at [707, 201] on div "- Lost" at bounding box center [702, 199] width 101 height 27
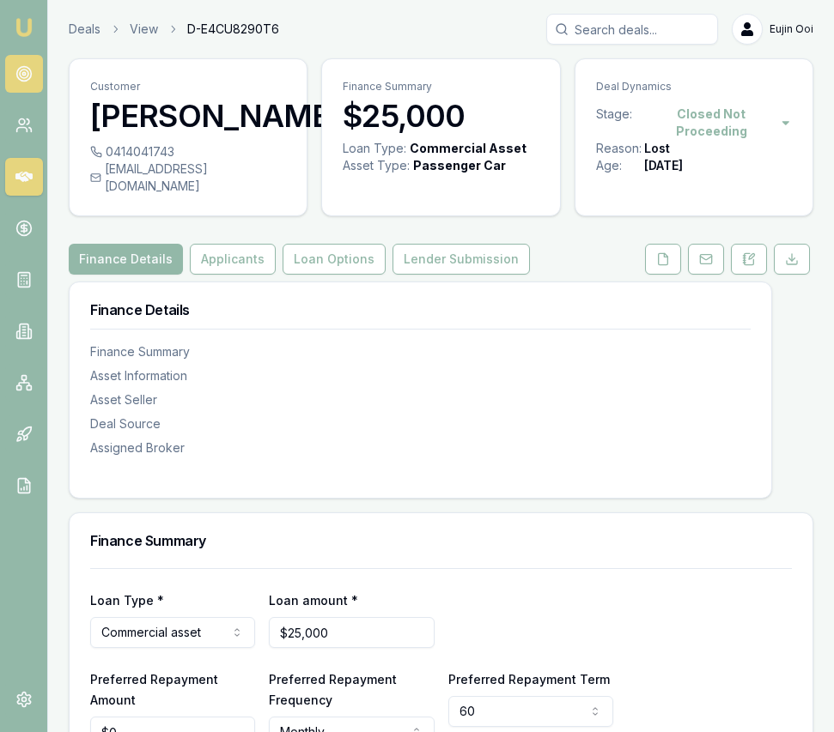
click at [24, 72] on circle at bounding box center [23, 73] width 3 height 3
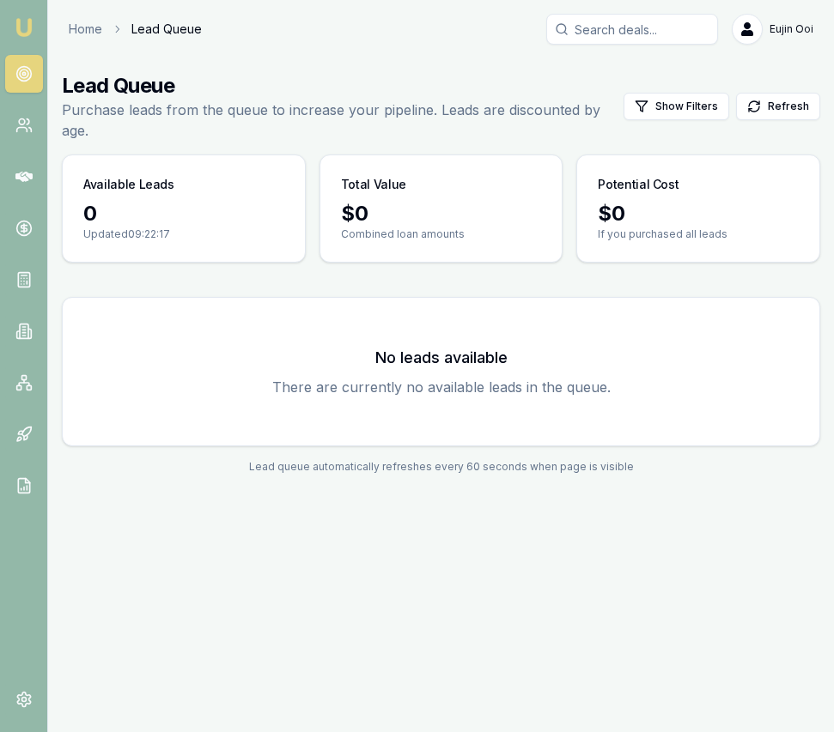
click at [31, 30] on img at bounding box center [24, 27] width 21 height 21
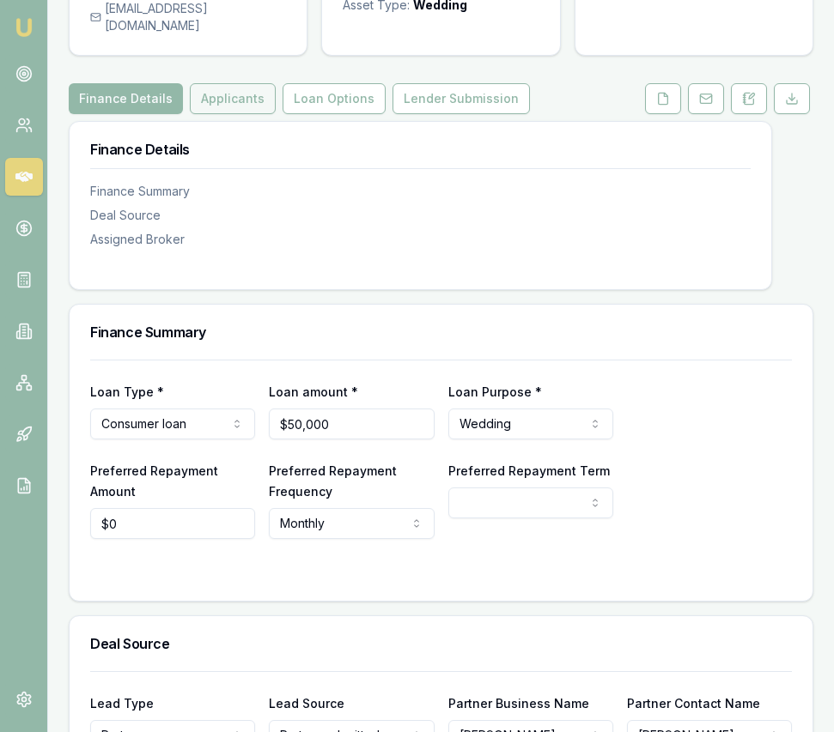
scroll to position [155, 0]
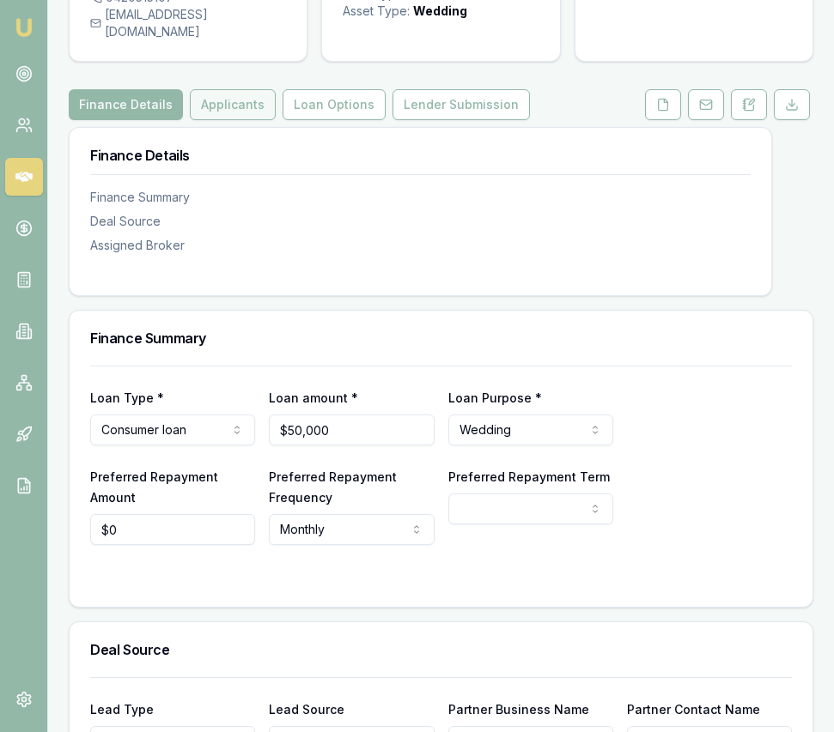
click at [246, 120] on button "Applicants" at bounding box center [233, 104] width 86 height 31
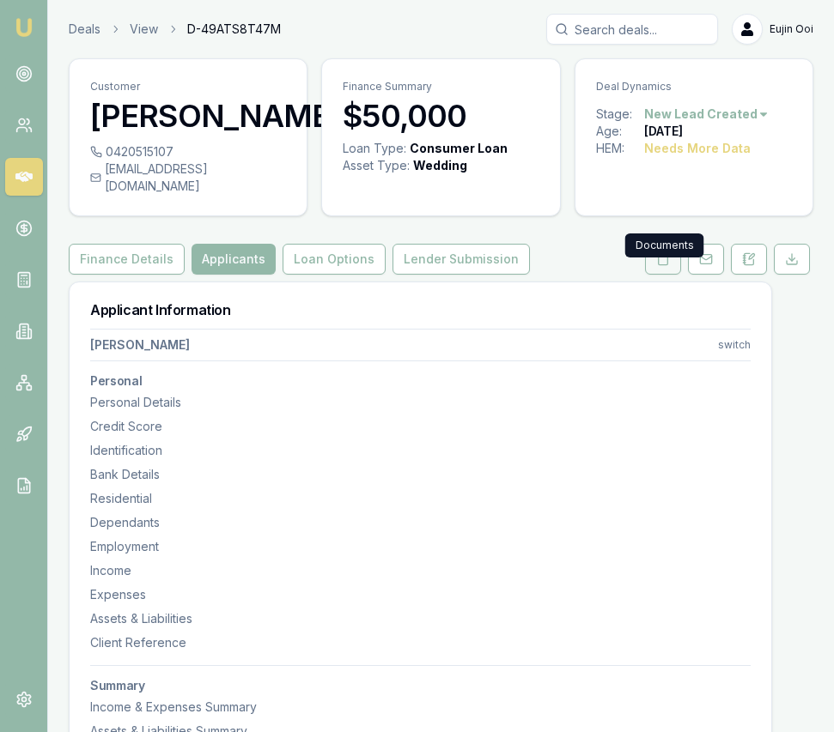
click at [663, 275] on button at bounding box center [663, 259] width 36 height 31
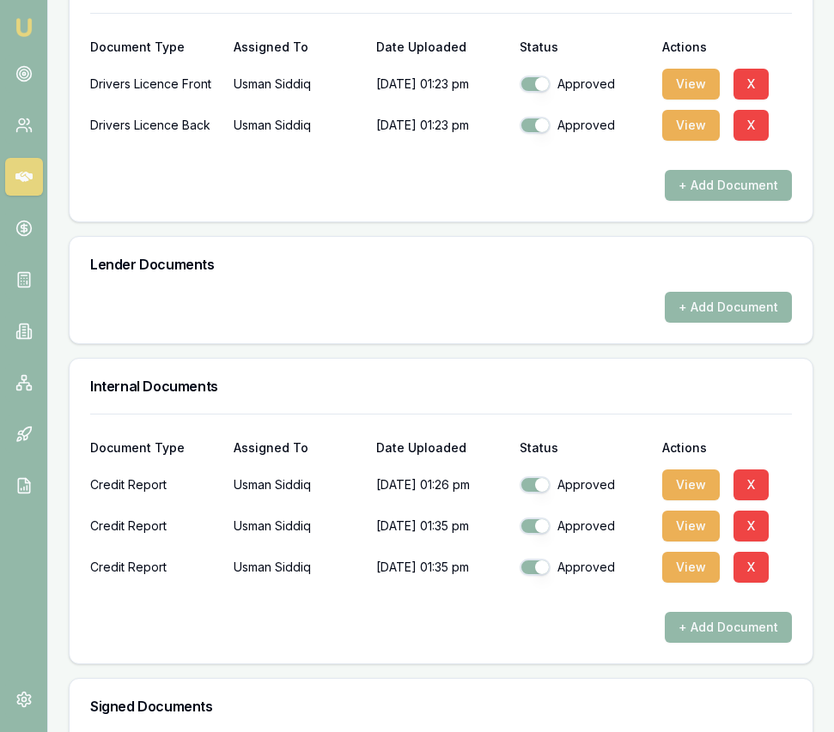
scroll to position [850, 0]
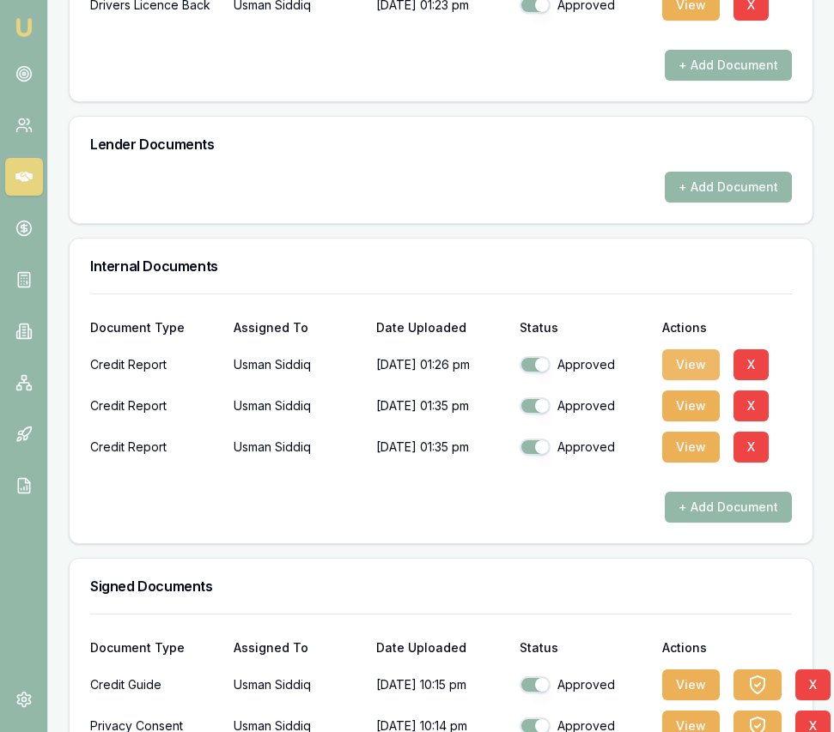
click at [694, 372] on button "View" at bounding box center [691, 364] width 58 height 31
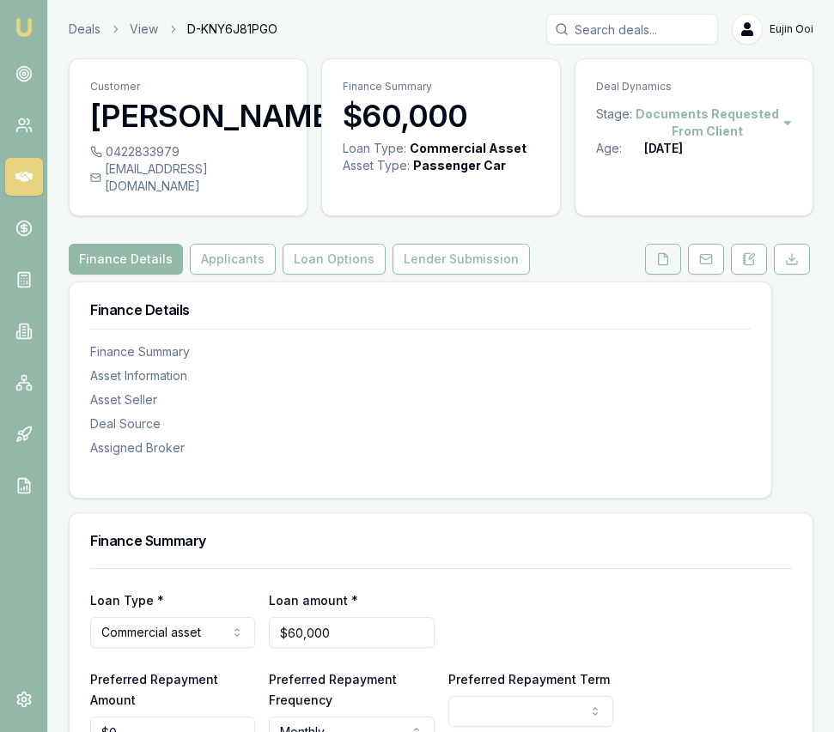
click at [665, 249] on button at bounding box center [663, 259] width 36 height 31
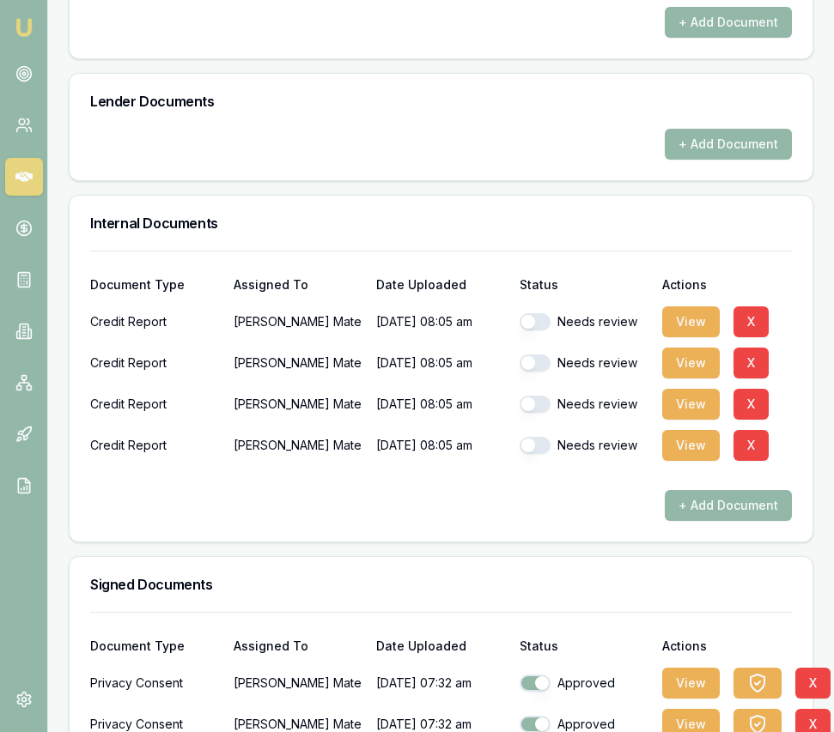
scroll to position [1183, 0]
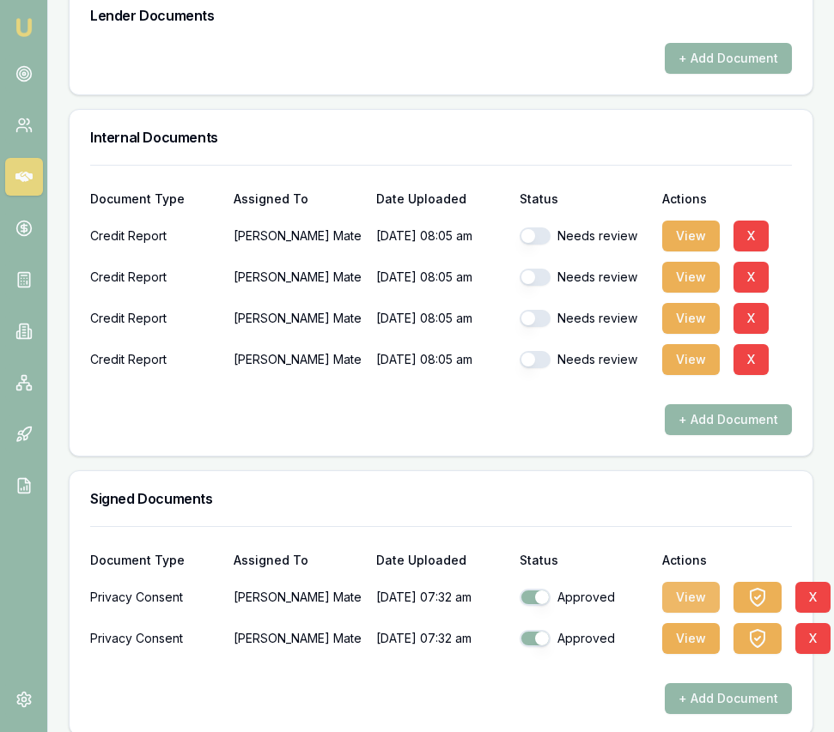
click at [683, 586] on button "View" at bounding box center [691, 597] width 58 height 31
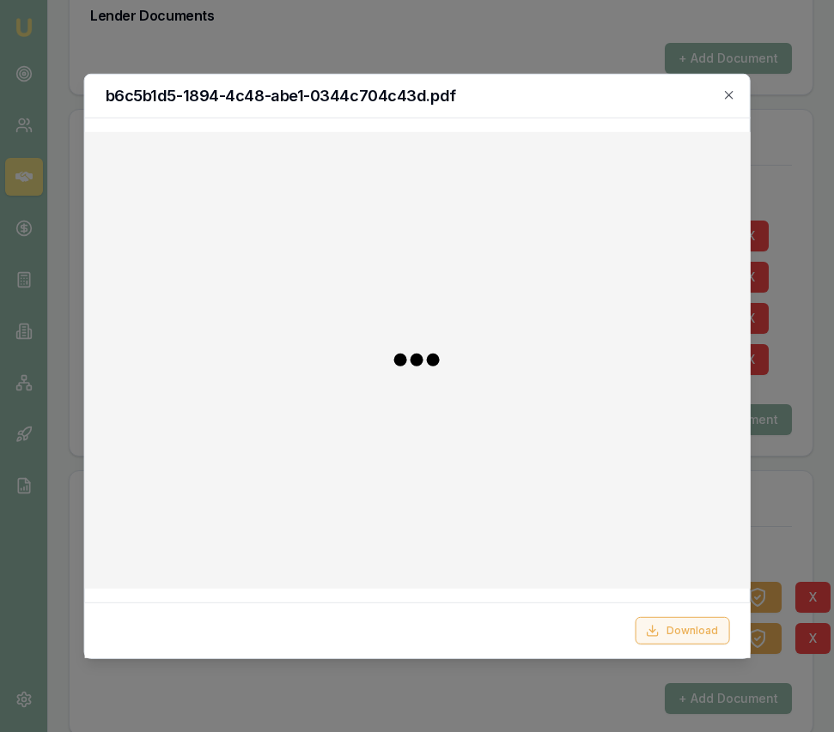
click at [698, 632] on button "Download" at bounding box center [682, 630] width 94 height 27
click at [797, 523] on div at bounding box center [417, 366] width 834 height 732
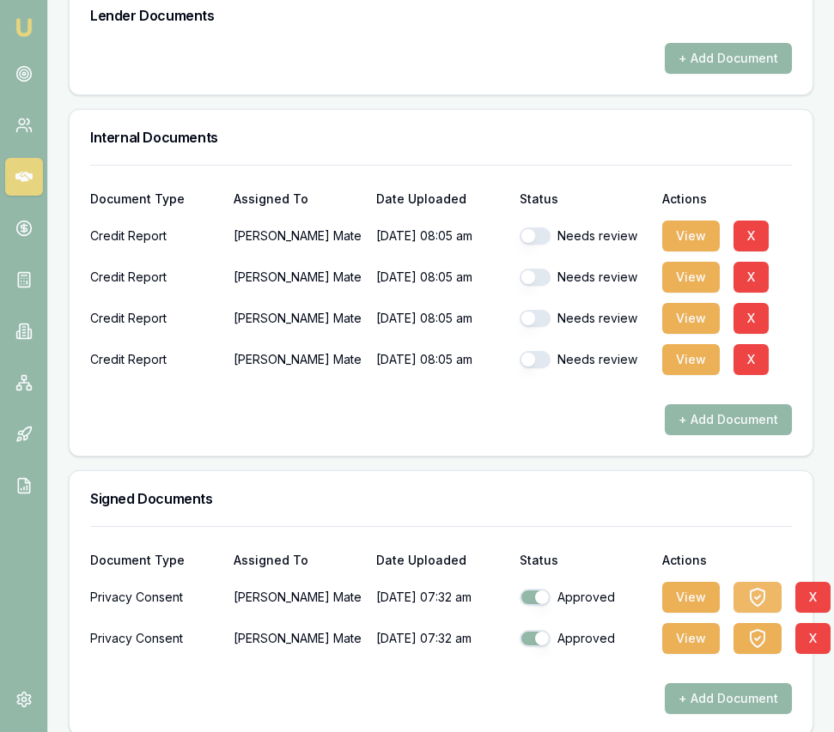
click at [756, 587] on icon "button" at bounding box center [757, 597] width 21 height 21
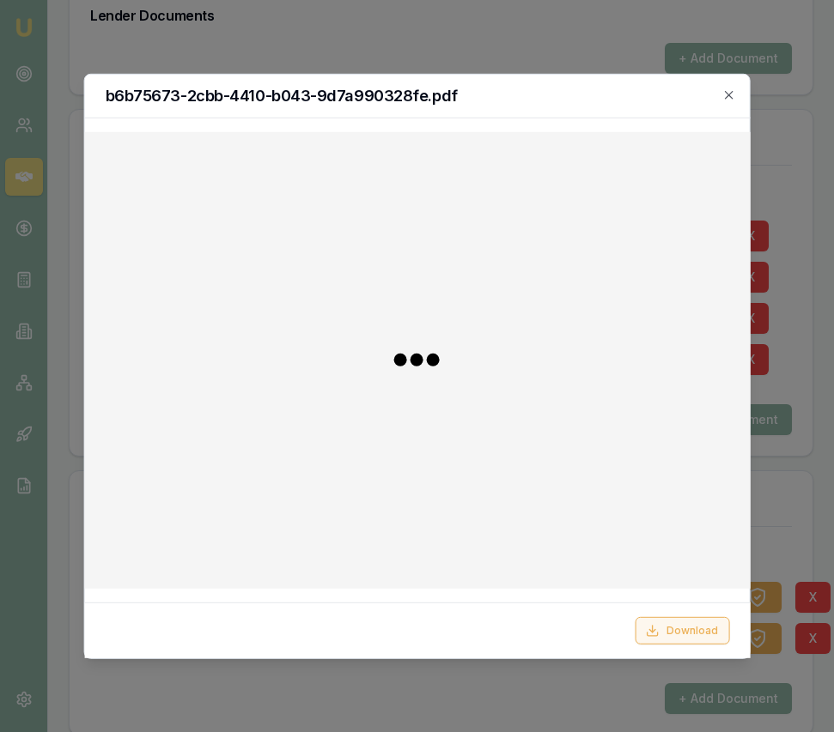
click at [688, 624] on button "Download" at bounding box center [682, 630] width 94 height 27
click at [792, 498] on div at bounding box center [417, 366] width 834 height 732
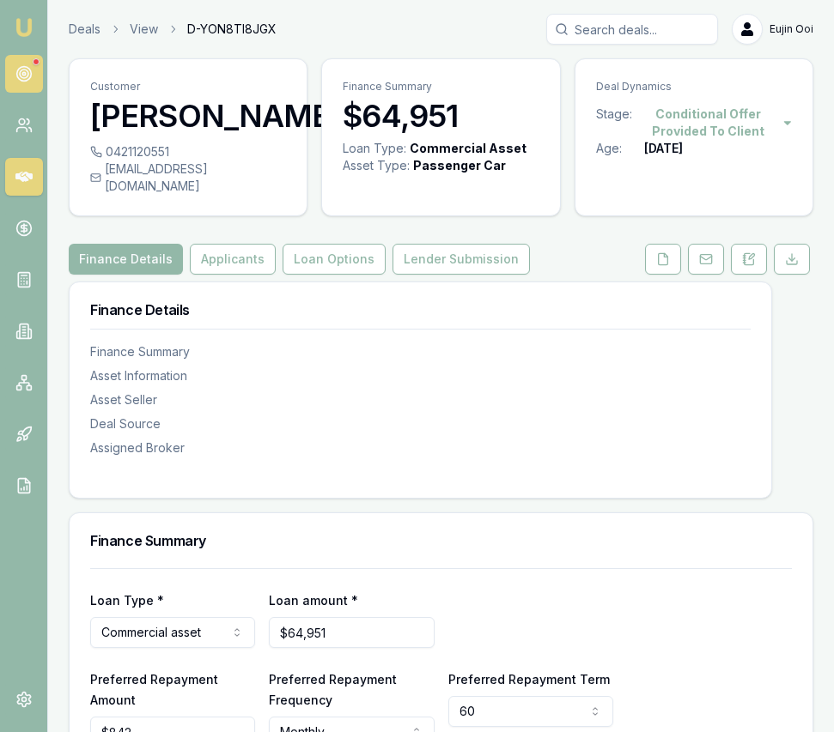
click at [25, 61] on link at bounding box center [24, 74] width 38 height 38
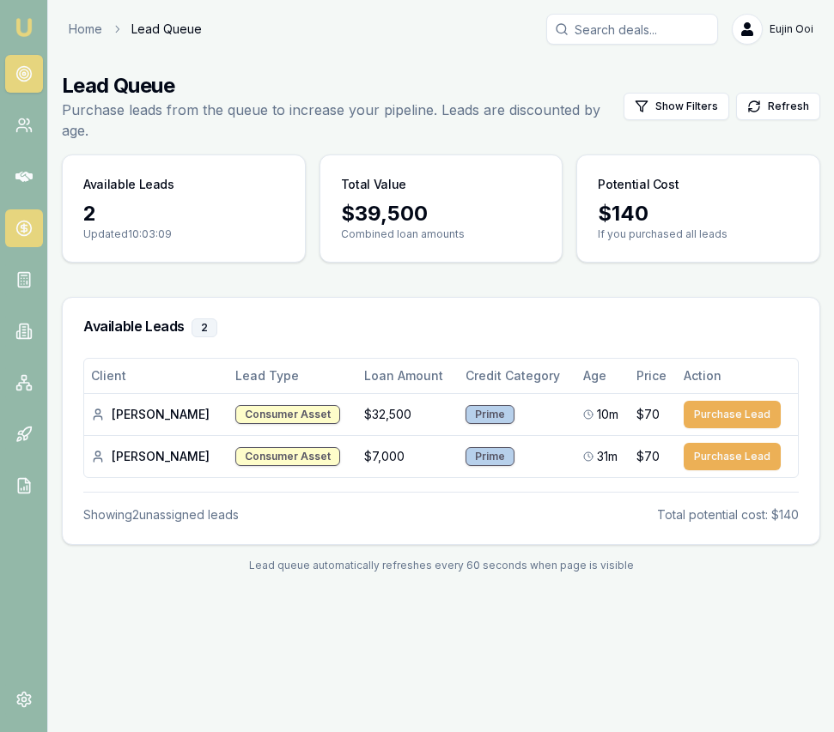
click at [18, 240] on link at bounding box center [24, 228] width 38 height 38
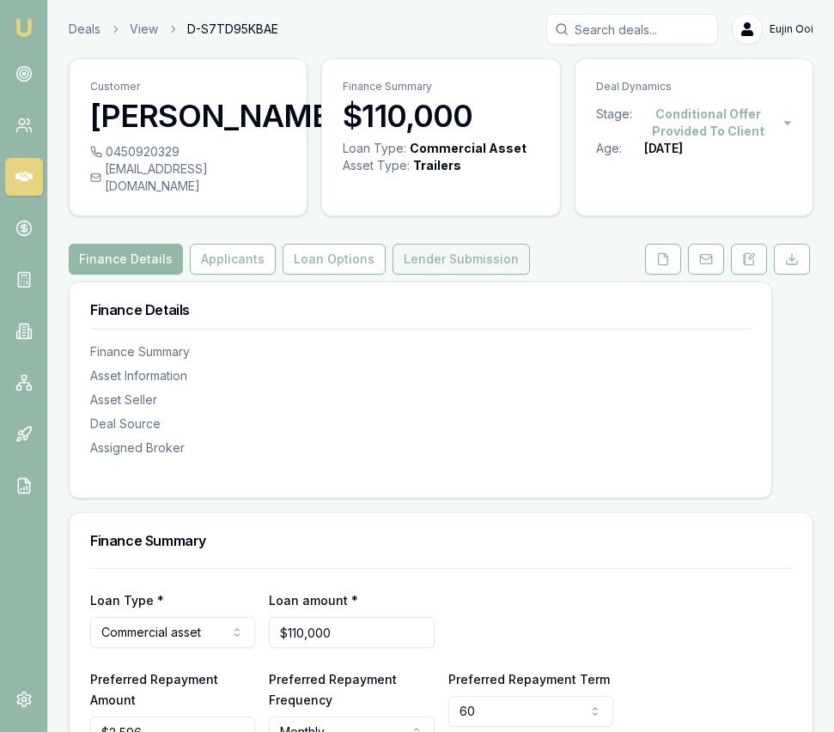
click at [497, 275] on button "Lender Submission" at bounding box center [460, 259] width 137 height 31
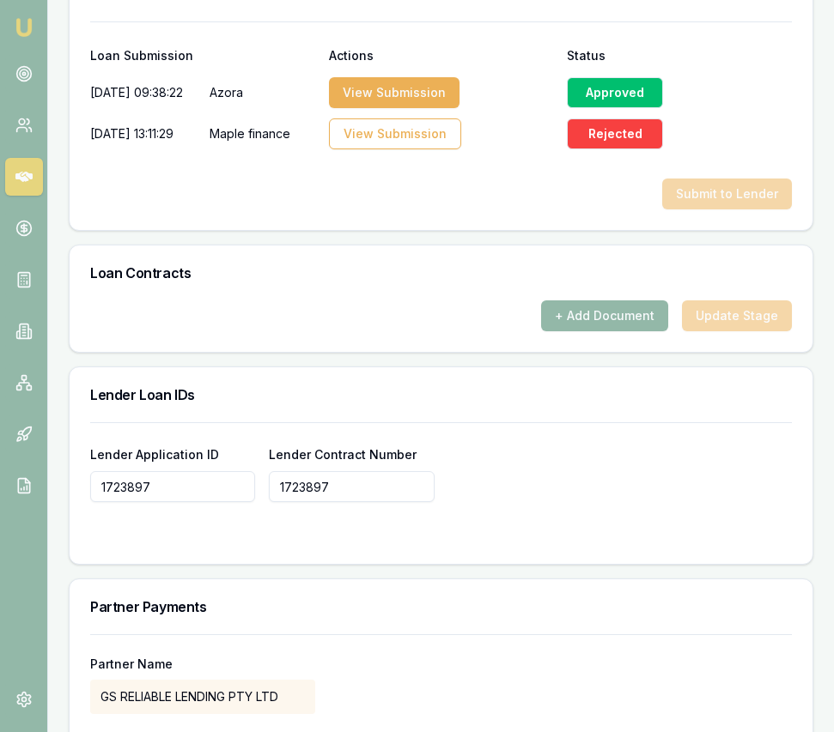
scroll to position [1251, 0]
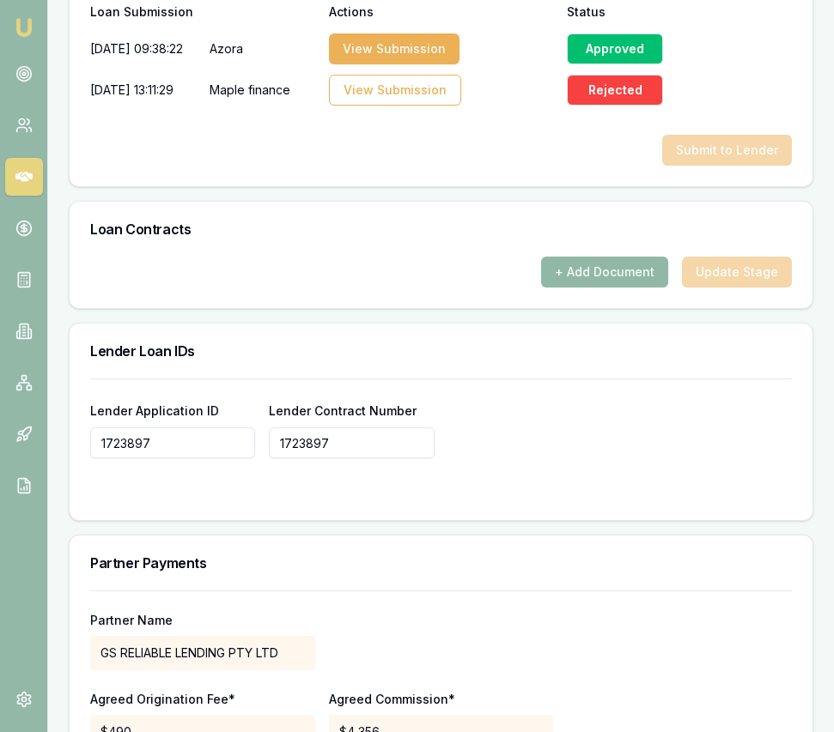
click at [574, 281] on button "+ Add Document" at bounding box center [604, 272] width 127 height 31
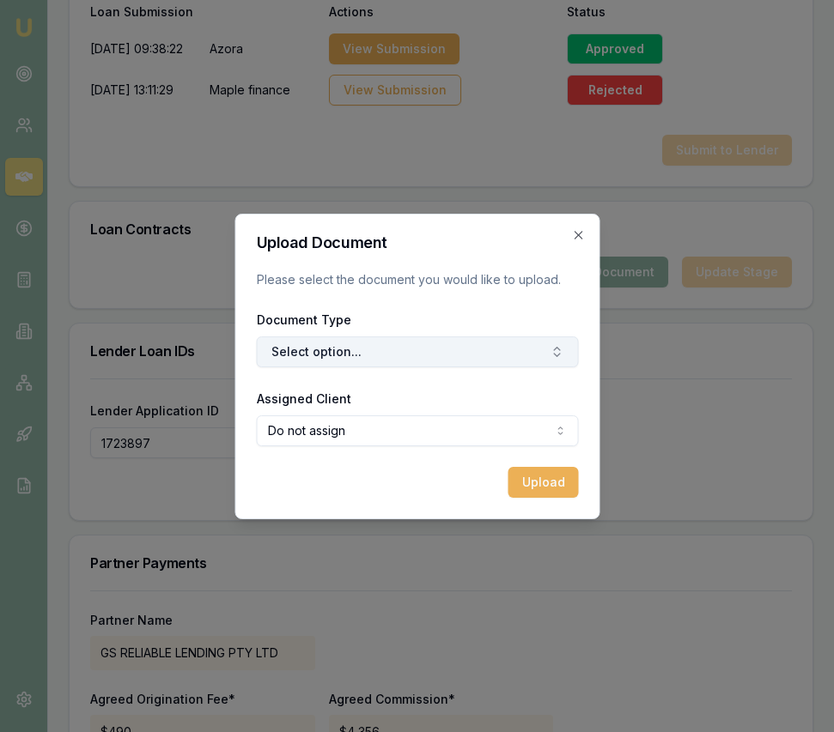
click at [479, 340] on button "Select option..." at bounding box center [417, 352] width 322 height 31
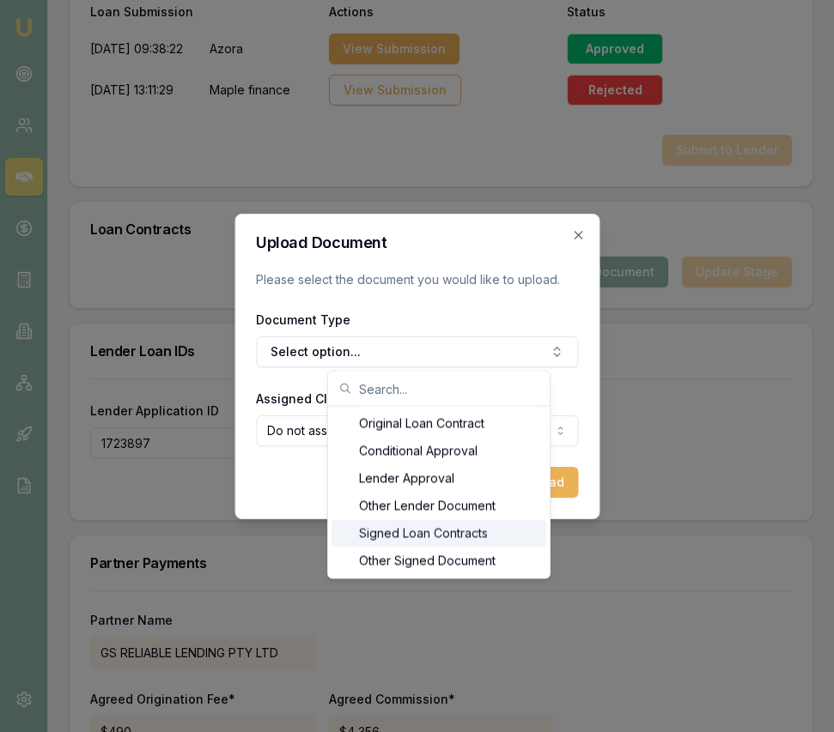
click at [463, 521] on div "Signed Loan Contracts" at bounding box center [438, 533] width 215 height 27
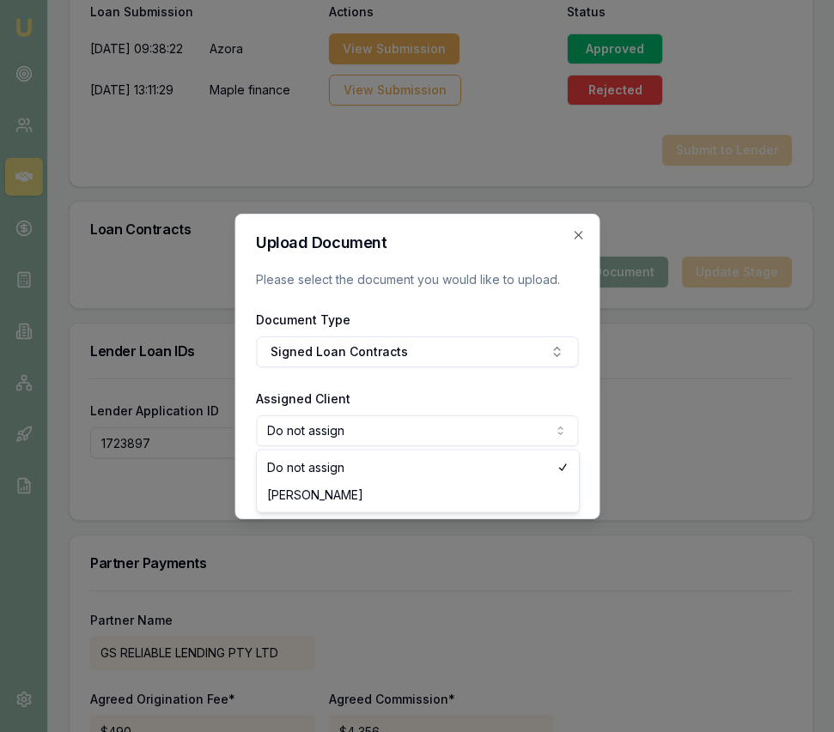
select select "U-OG0L4KK82A"
click at [529, 480] on button "Upload" at bounding box center [542, 482] width 70 height 31
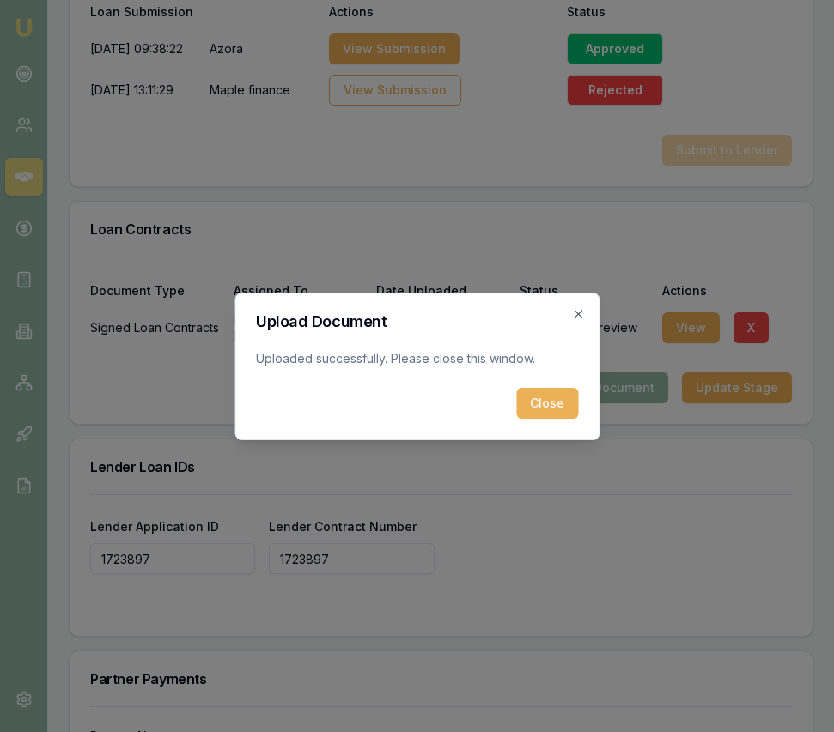
click at [546, 403] on button "Close" at bounding box center [547, 403] width 62 height 31
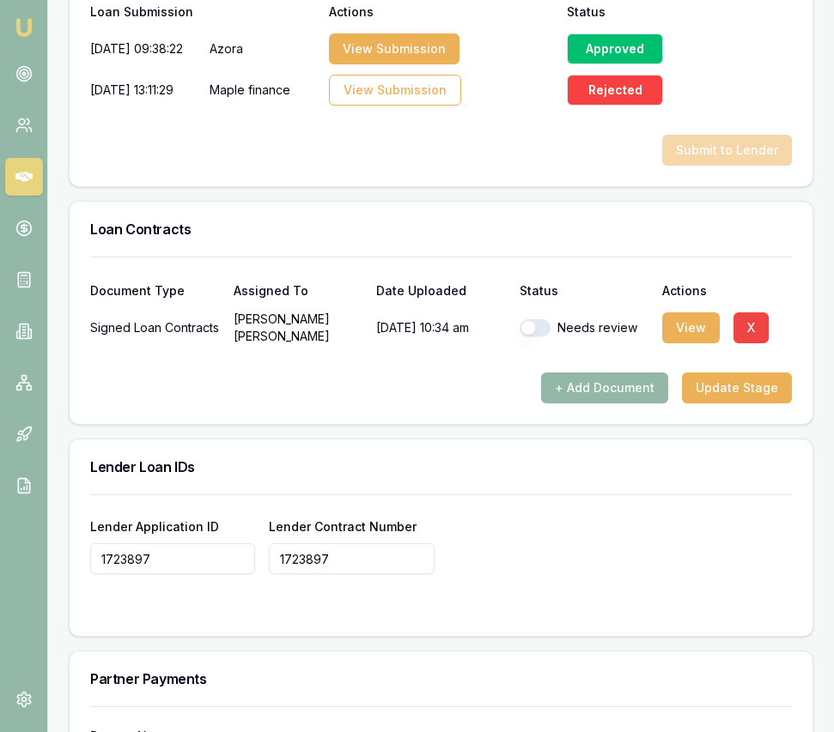
click at [540, 337] on button "button" at bounding box center [534, 327] width 31 height 17
checkbox input "true"
click at [726, 392] on button "Update Stage" at bounding box center [737, 388] width 110 height 31
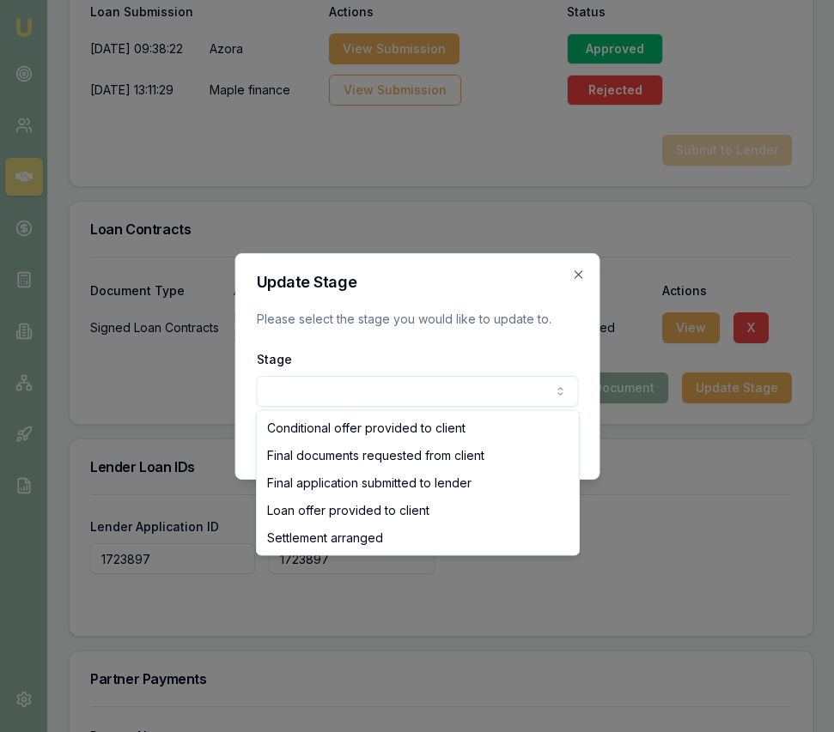
select select "SETTLEMENT_ARRANGED"
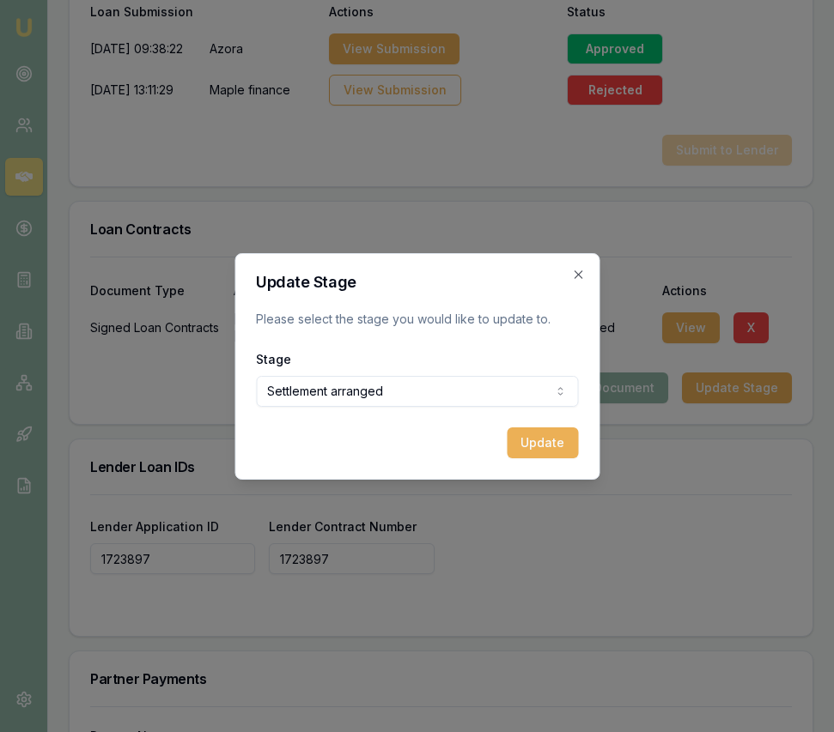
click at [541, 452] on button "Update" at bounding box center [542, 443] width 71 height 31
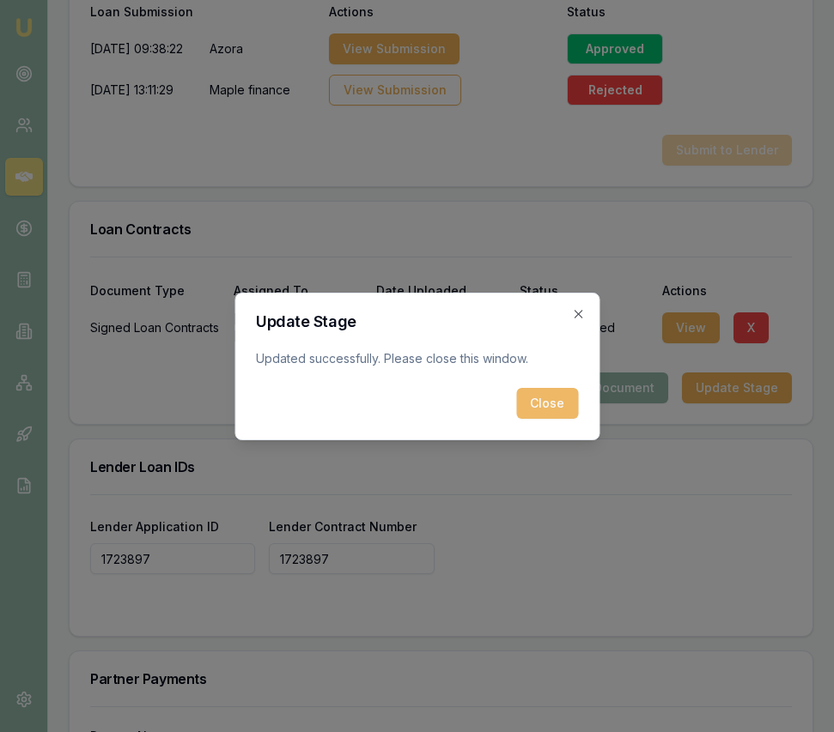
click at [545, 400] on button "Close" at bounding box center [547, 403] width 62 height 31
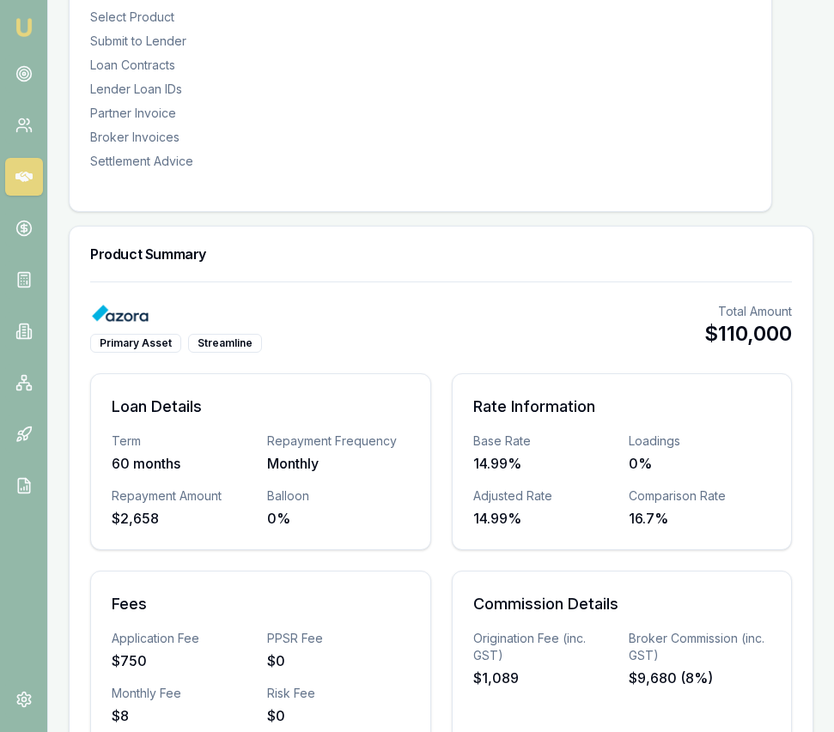
scroll to position [0, 0]
